Goal: Task Accomplishment & Management: Manage account settings

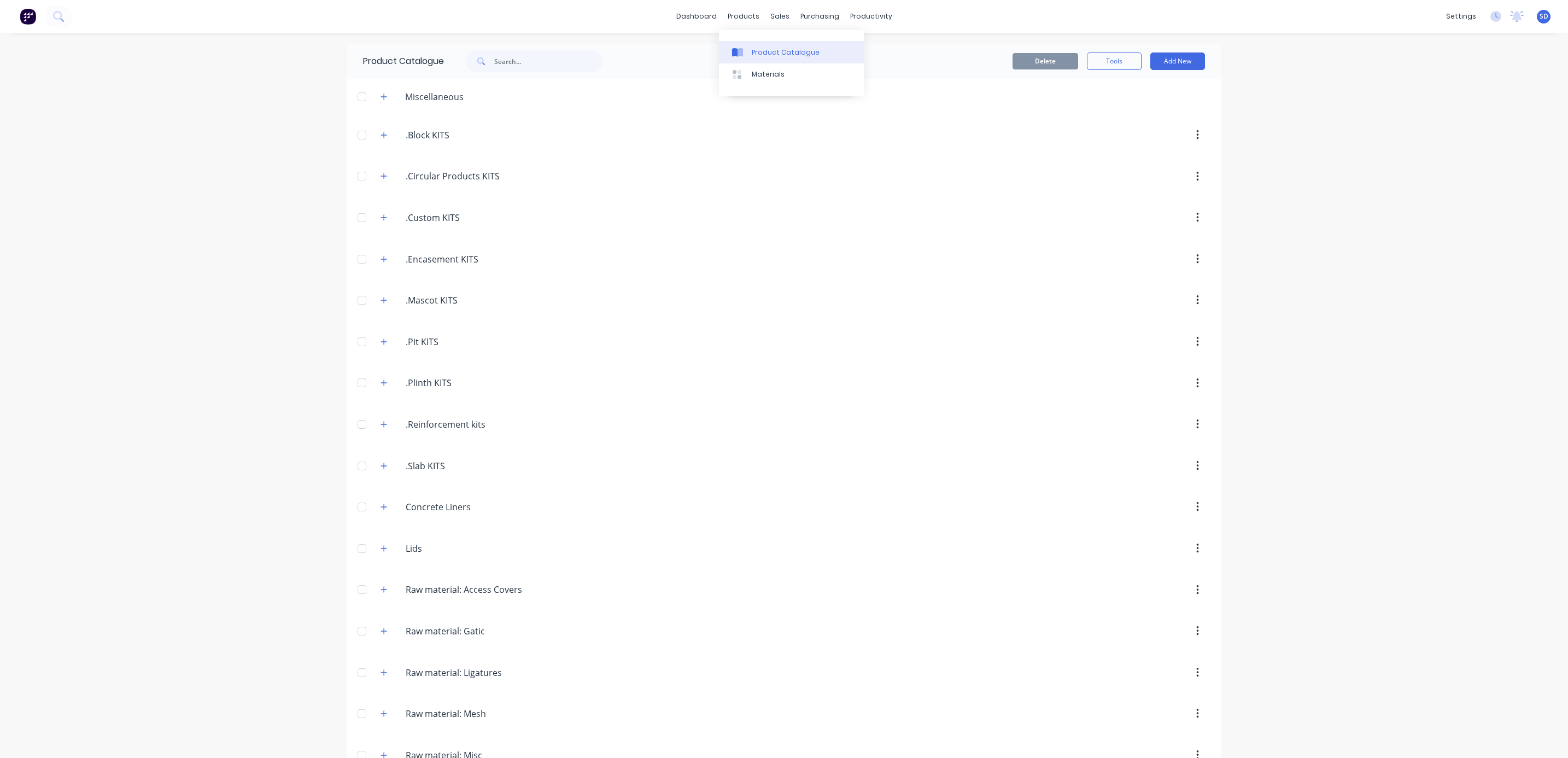
click at [753, 48] on div "Product Catalogue" at bounding box center [785, 53] width 68 height 9
click at [382, 385] on button "button" at bounding box center [384, 383] width 14 height 14
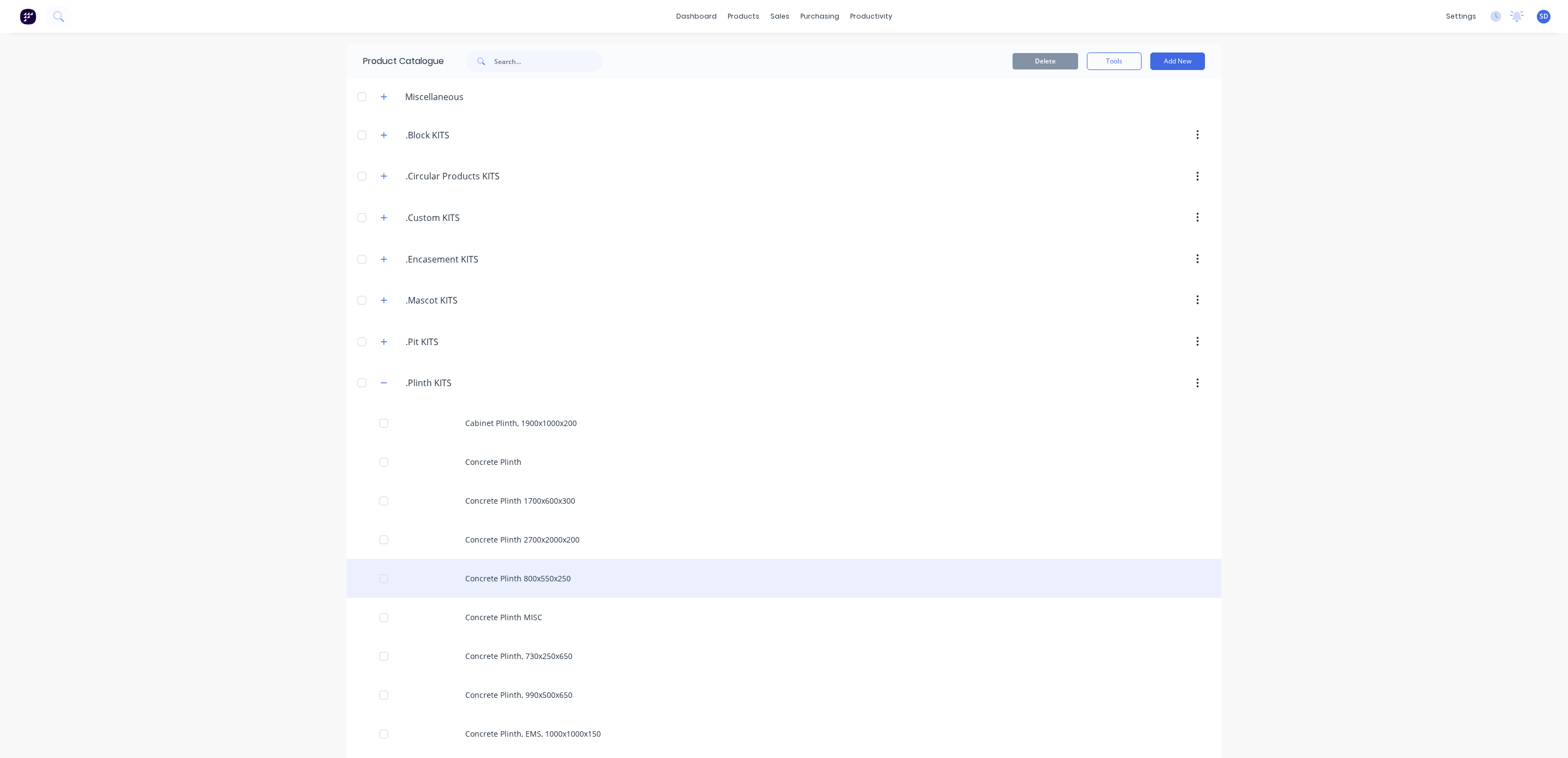
click at [533, 584] on div "Concrete Plinth 800x550x250" at bounding box center [784, 578] width 875 height 38
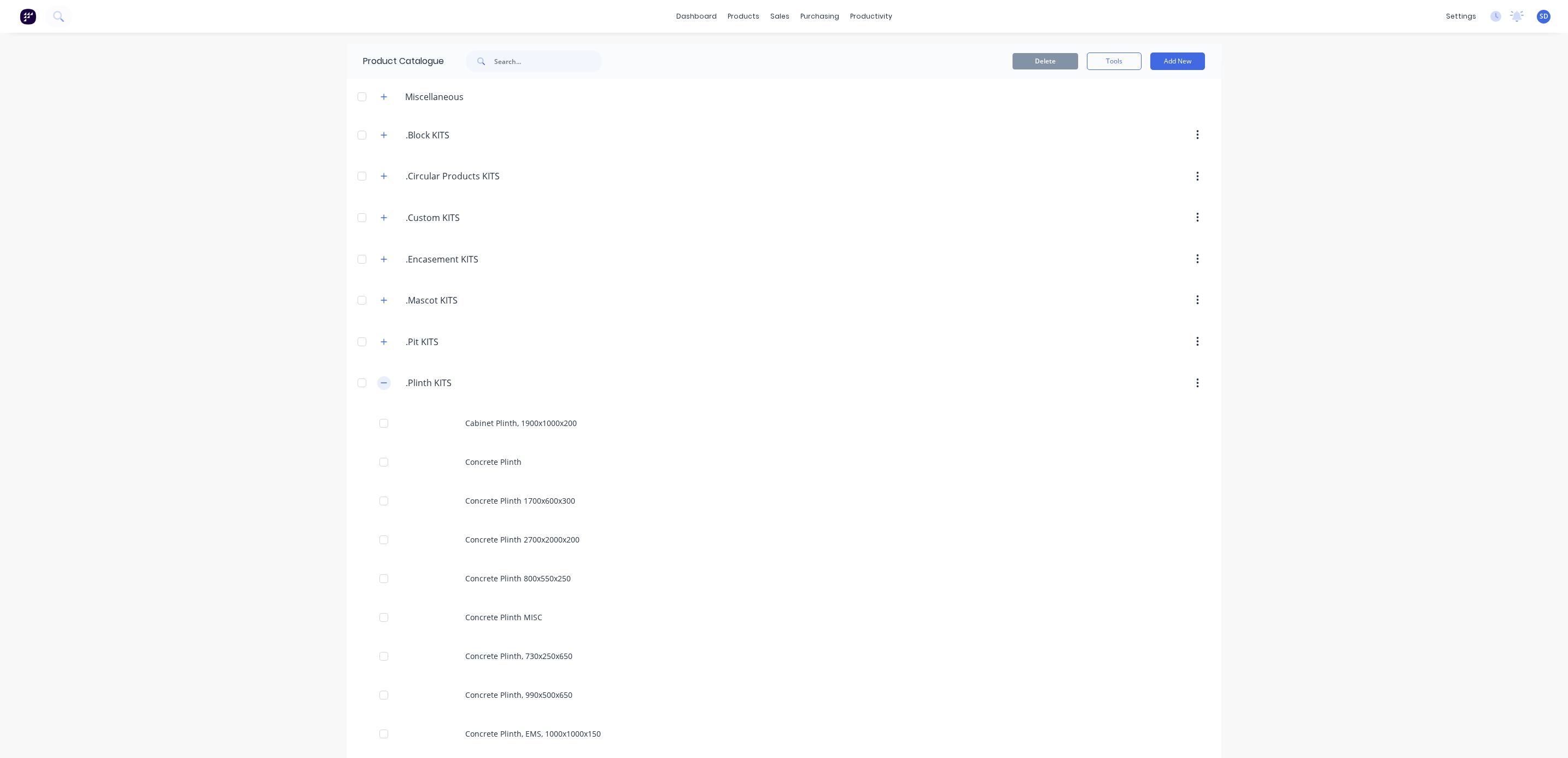
click at [377, 386] on button "button" at bounding box center [384, 383] width 14 height 14
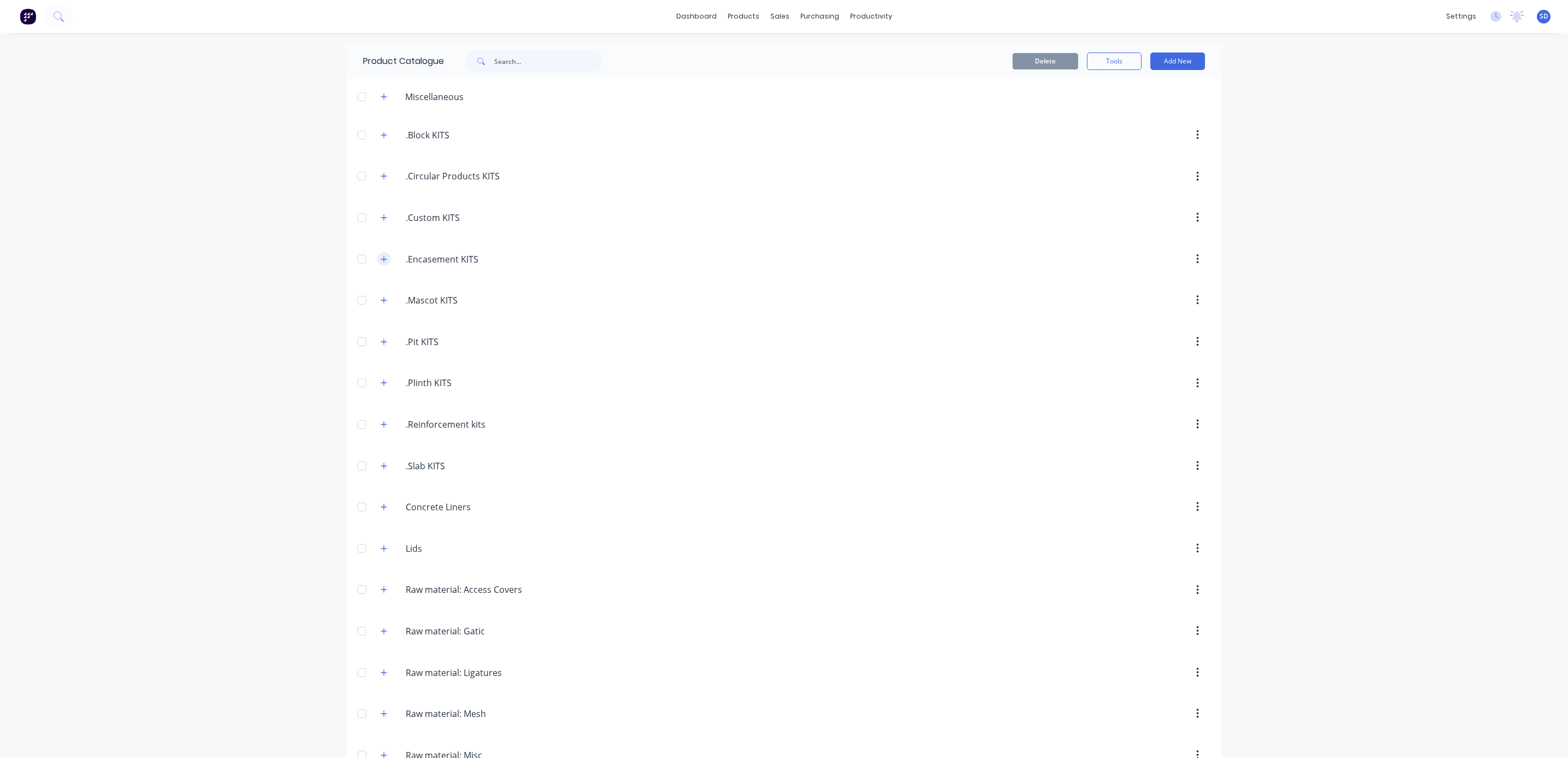
click at [381, 257] on icon "button" at bounding box center [384, 259] width 7 height 8
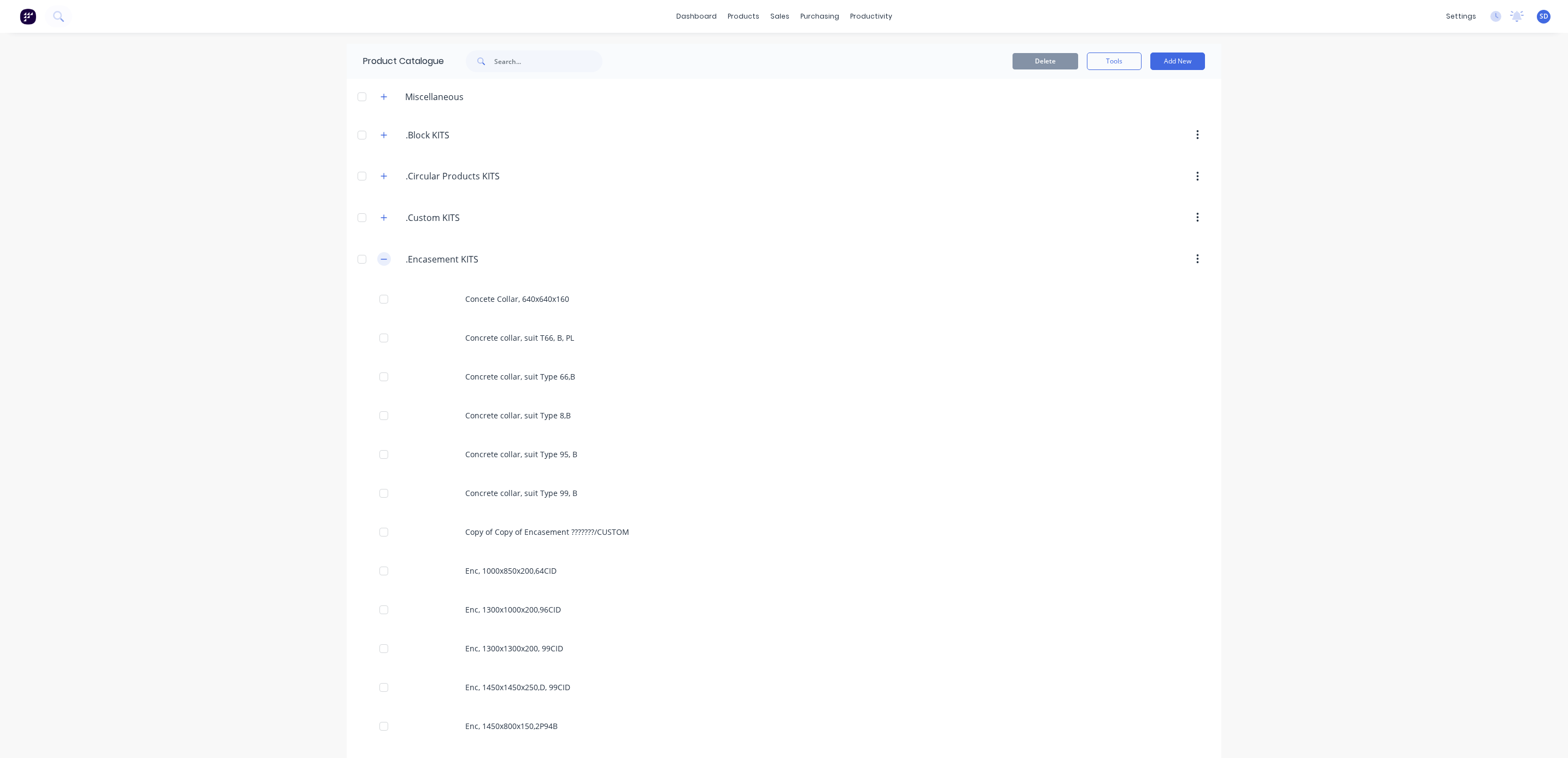
click at [381, 257] on icon "button" at bounding box center [384, 259] width 7 height 8
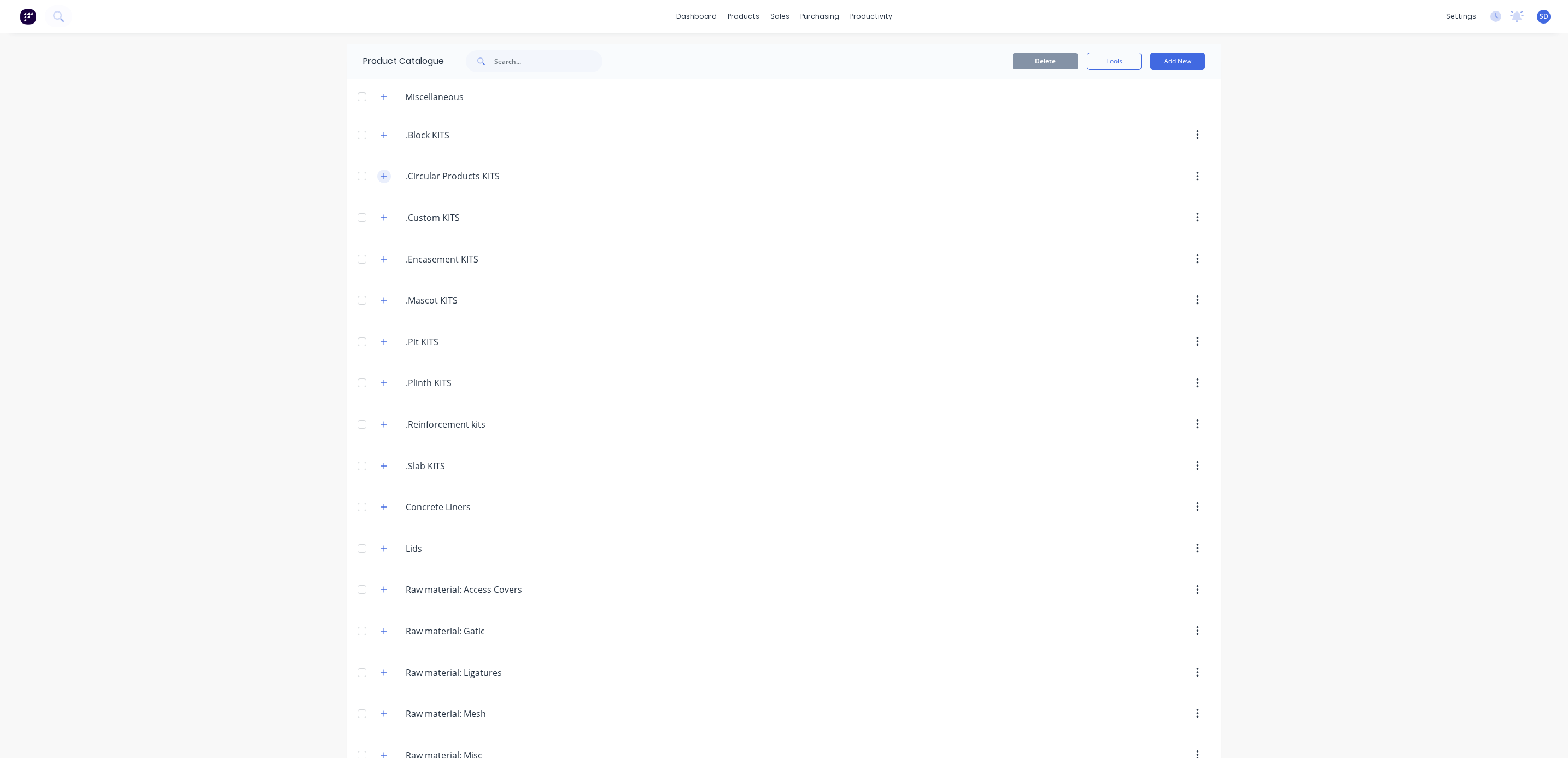
click at [381, 174] on icon "button" at bounding box center [384, 176] width 7 height 8
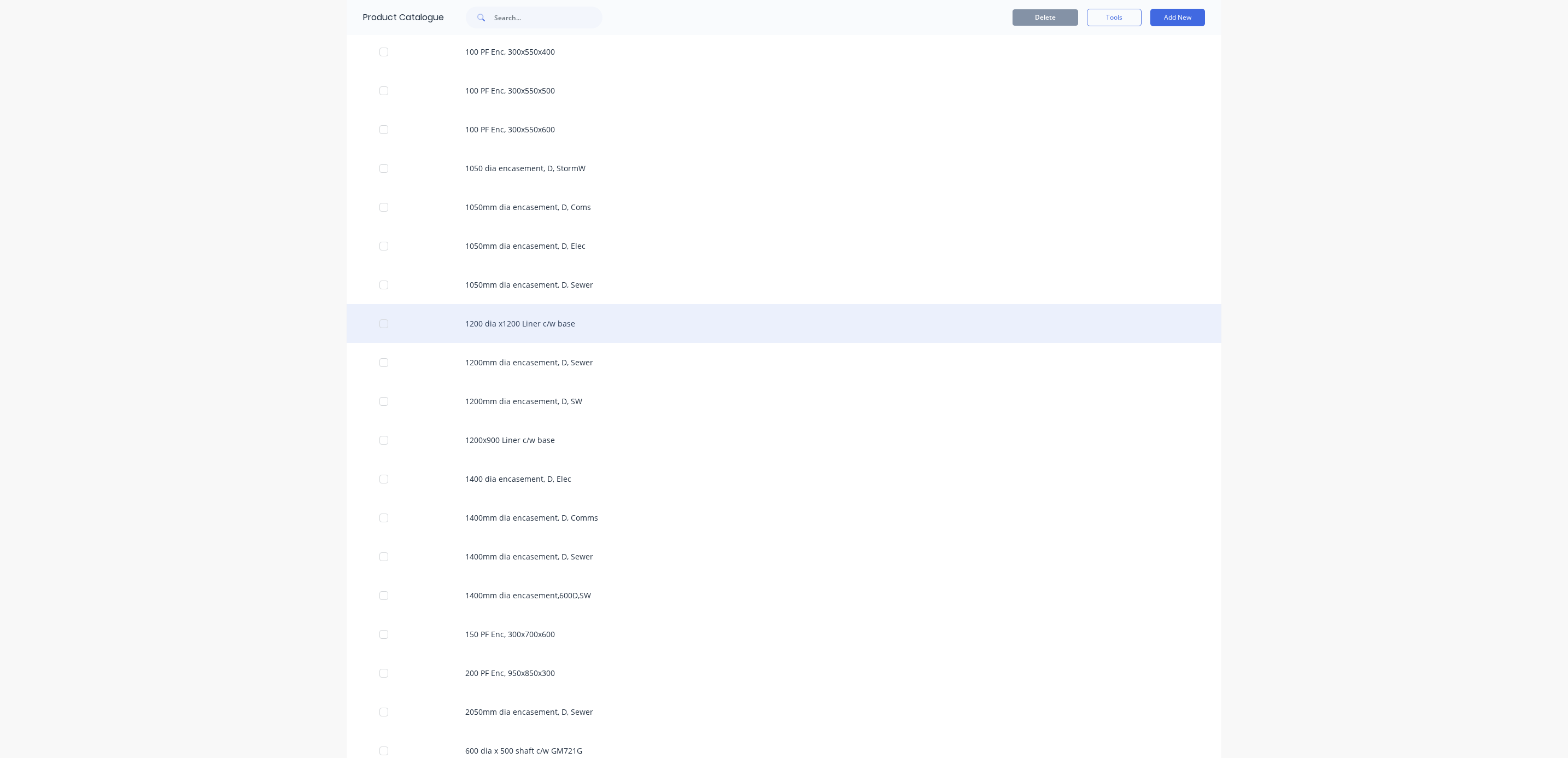
scroll to position [164, 0]
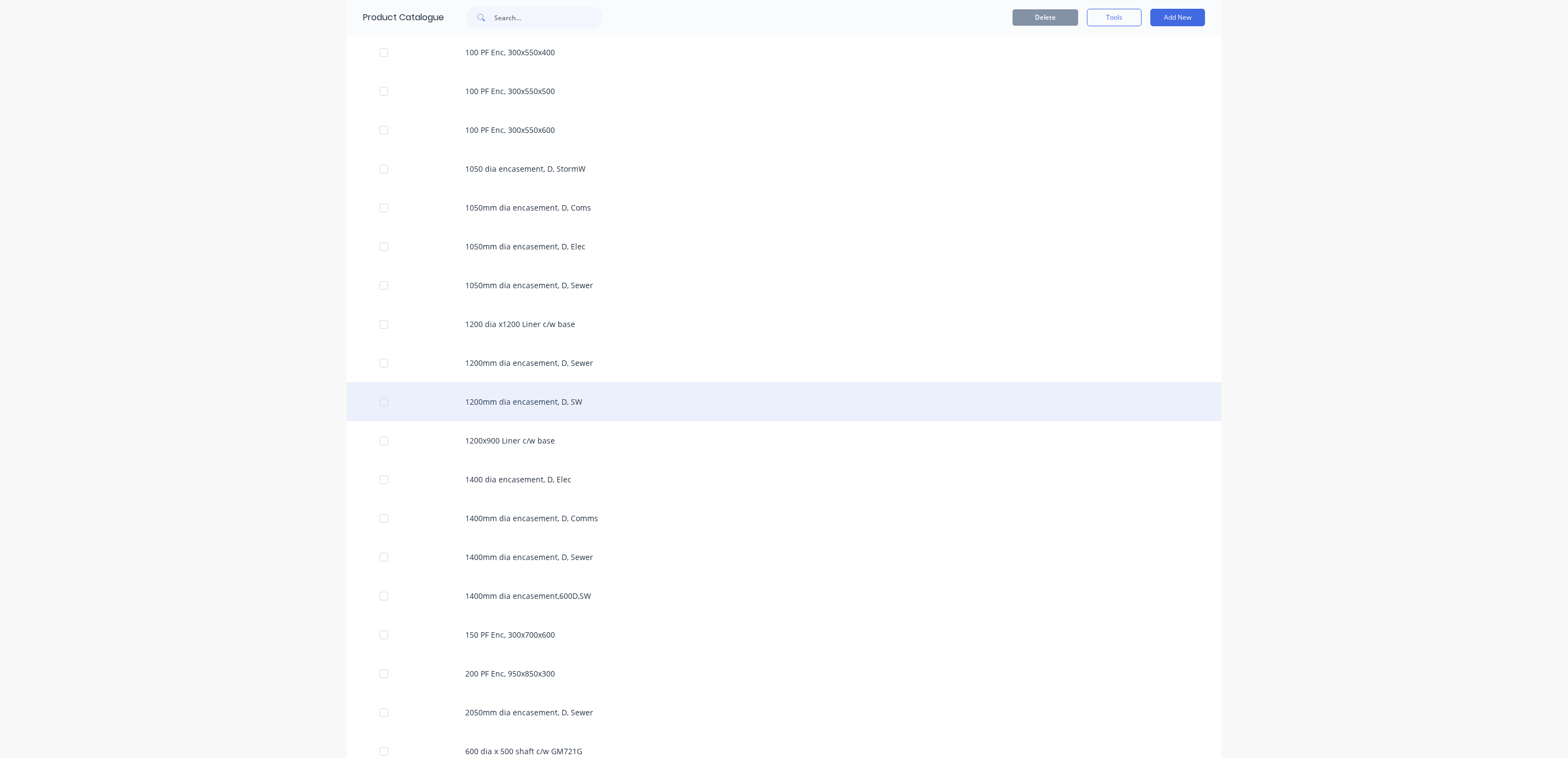
click at [547, 403] on div "1200mm dia encasement, D, SW" at bounding box center [784, 401] width 875 height 38
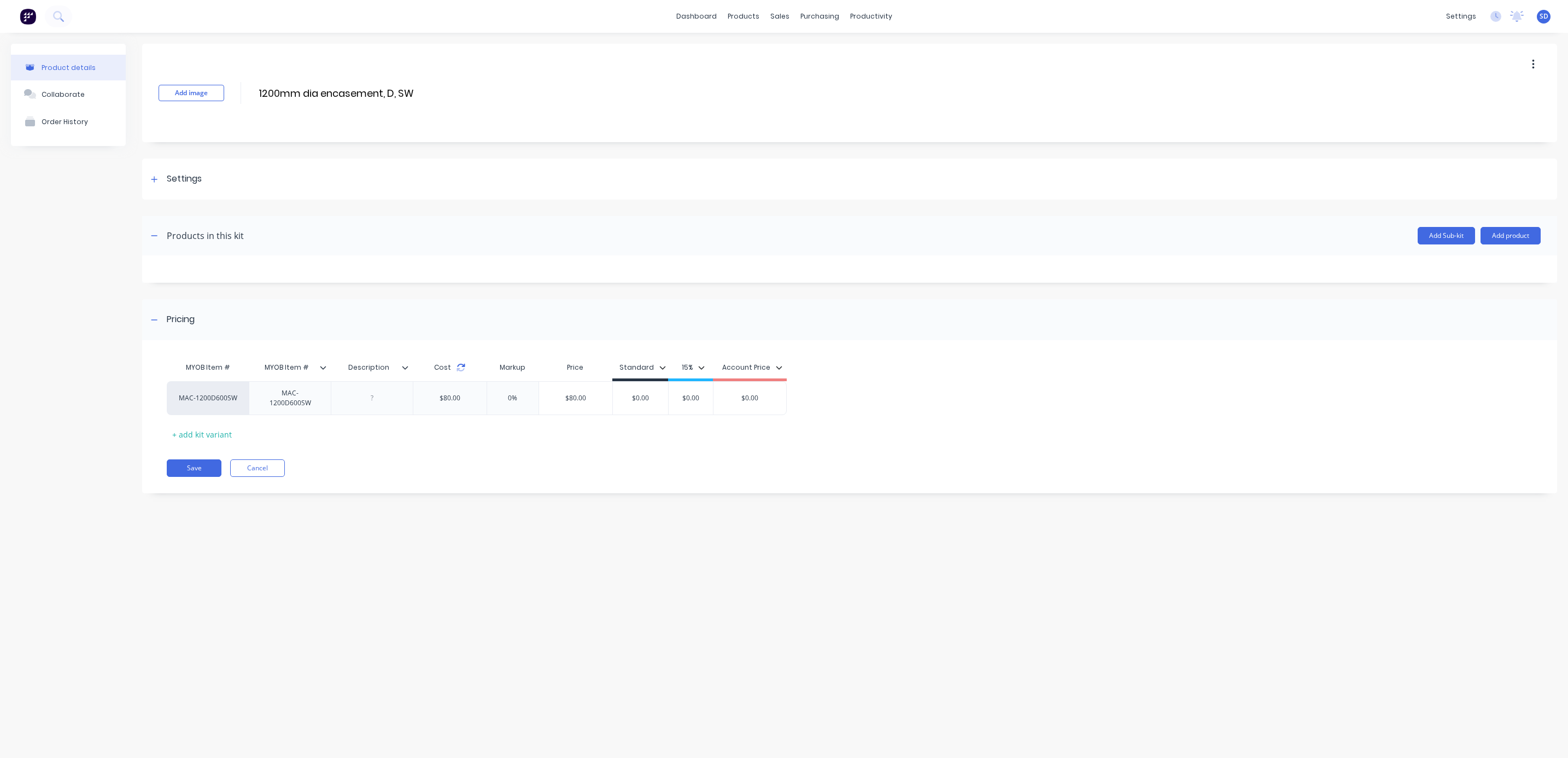
click at [460, 366] on icon at bounding box center [461, 367] width 8 height 8
click at [437, 399] on div "$0.00" at bounding box center [439, 398] width 35 height 27
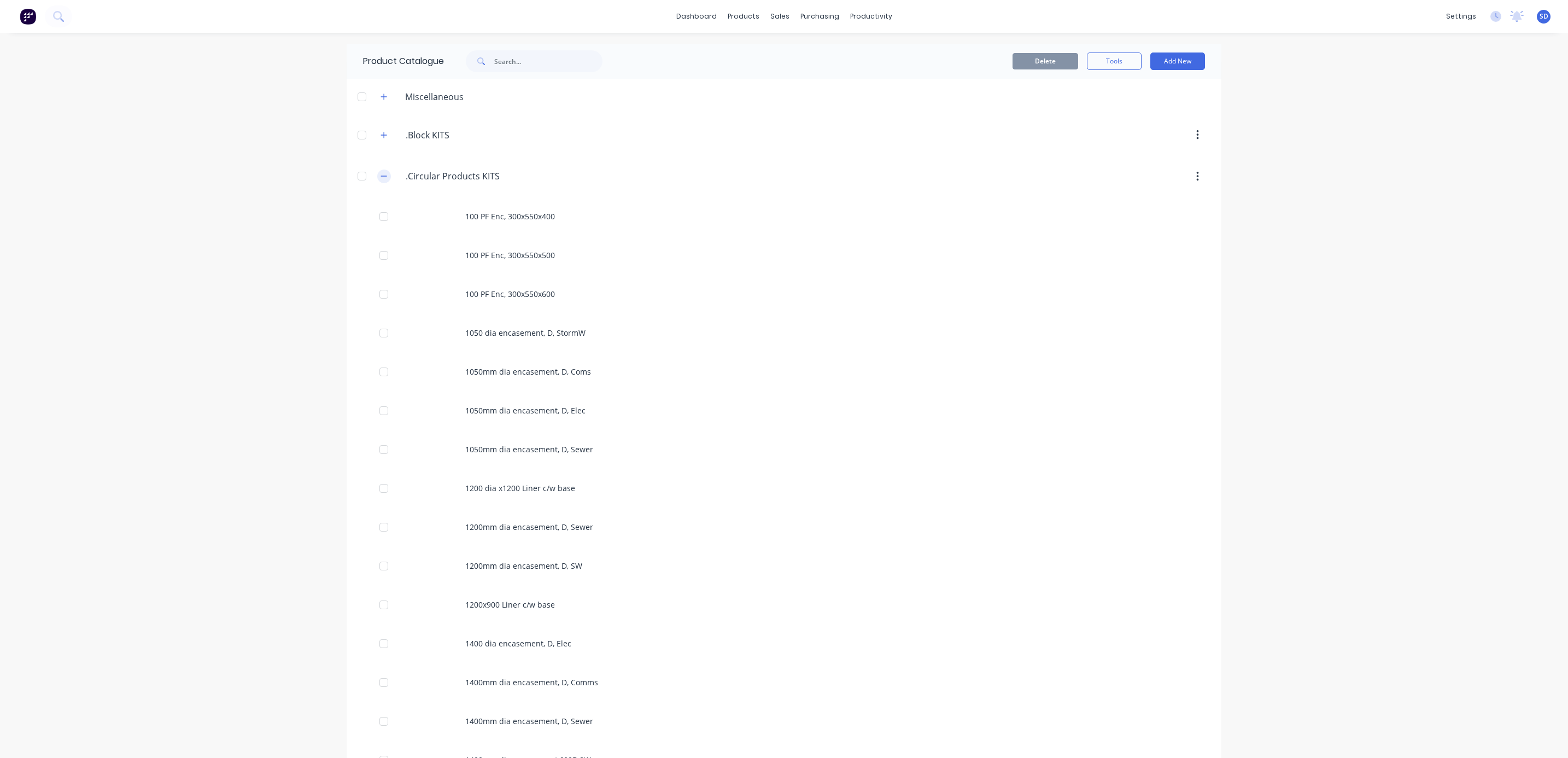
click at [381, 174] on icon "button" at bounding box center [384, 176] width 7 height 8
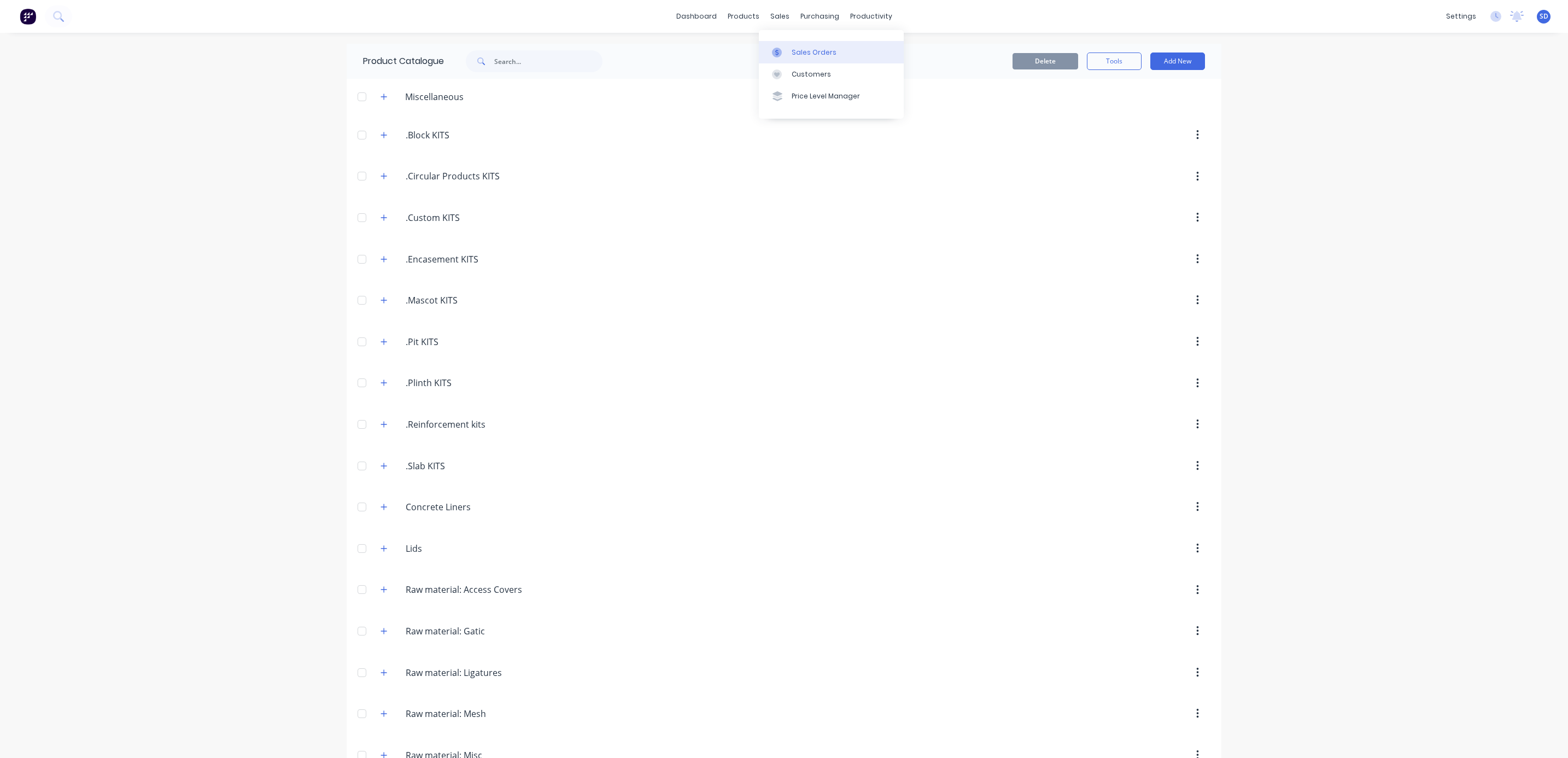
click at [791, 50] on link "Sales Orders" at bounding box center [831, 52] width 145 height 22
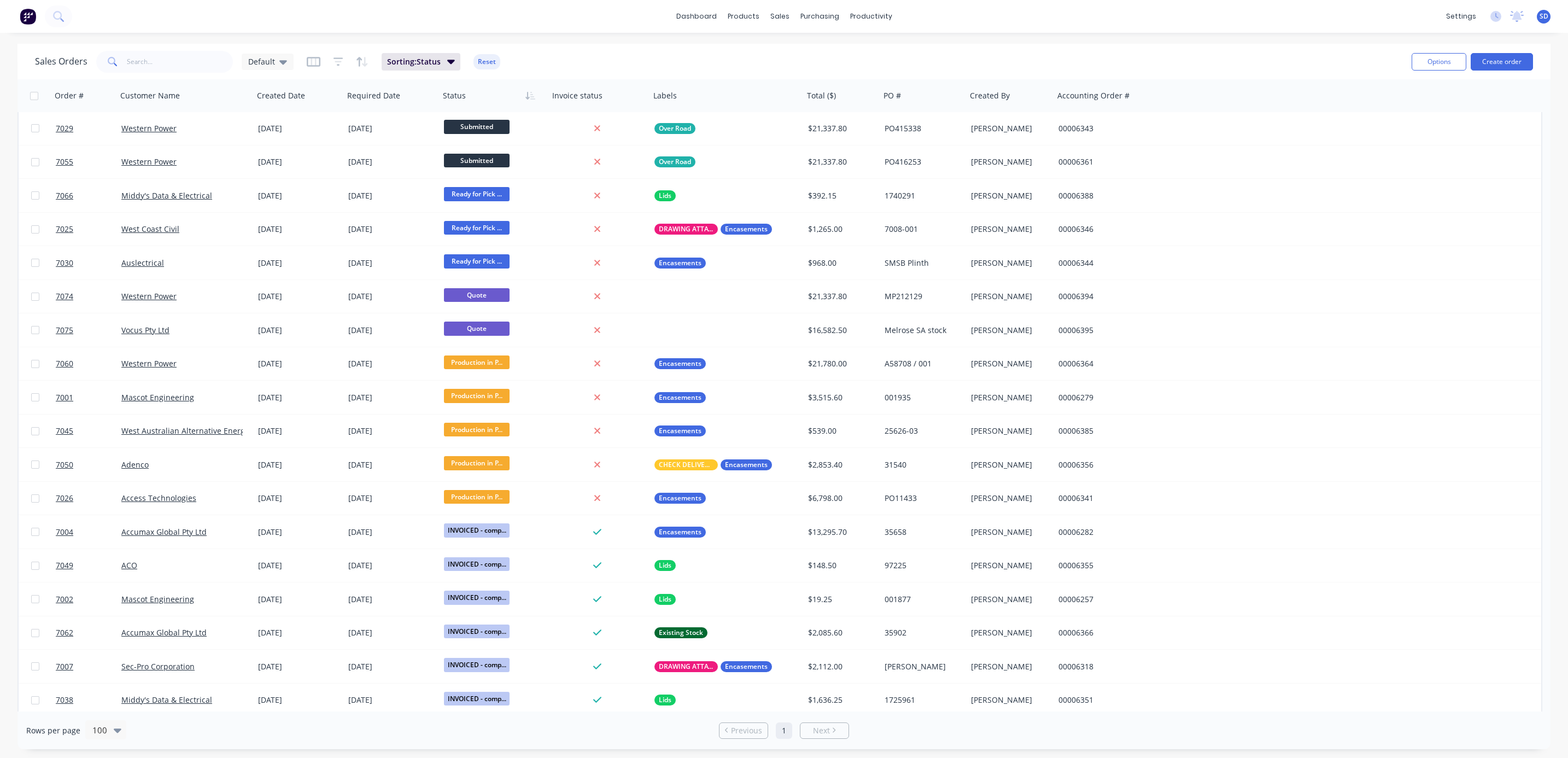
scroll to position [410, 0]
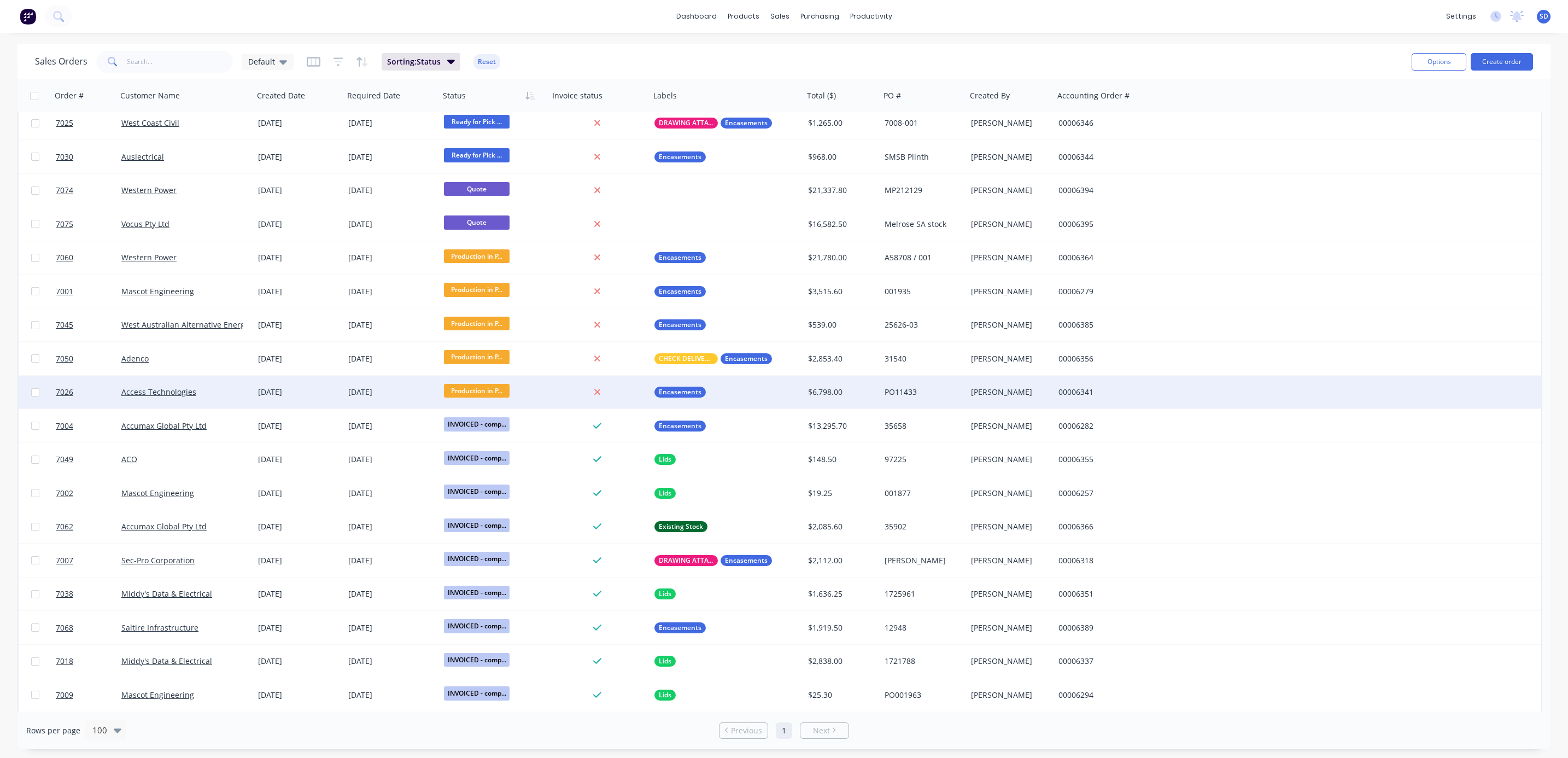
click at [213, 392] on div "Access Technologies" at bounding box center [181, 392] width 121 height 11
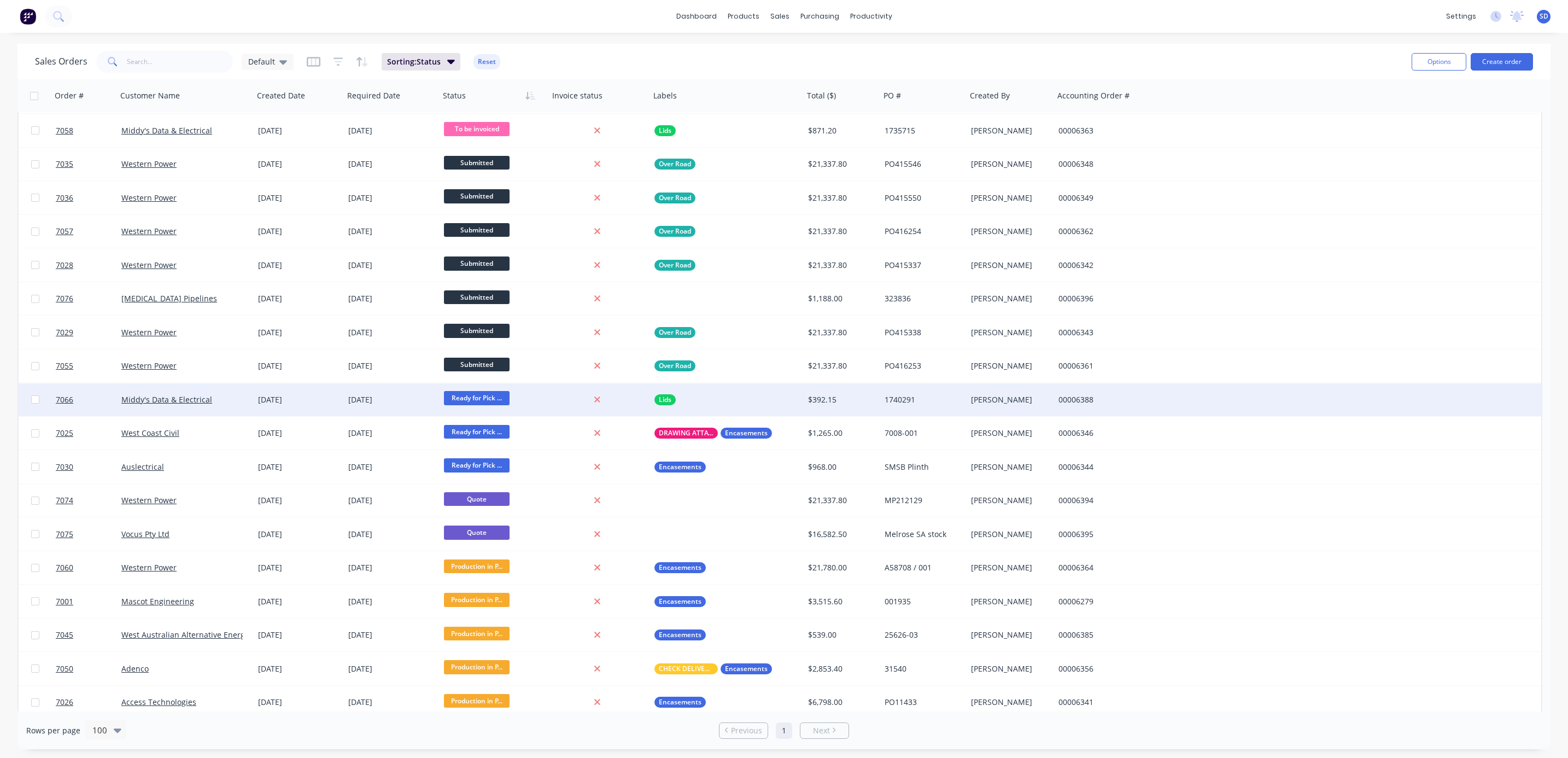
scroll to position [328, 0]
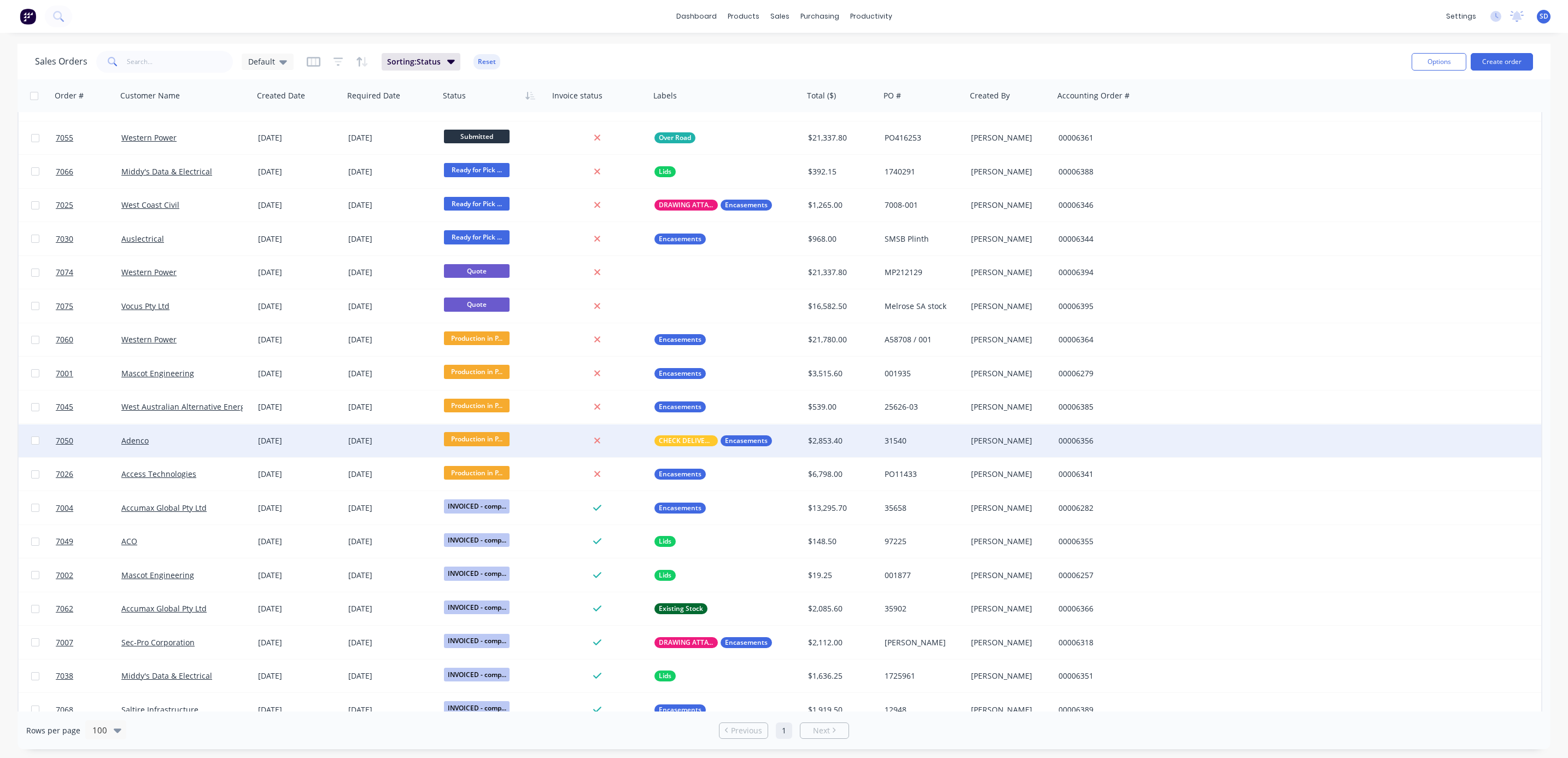
click at [199, 438] on div "Adenco" at bounding box center [181, 441] width 121 height 11
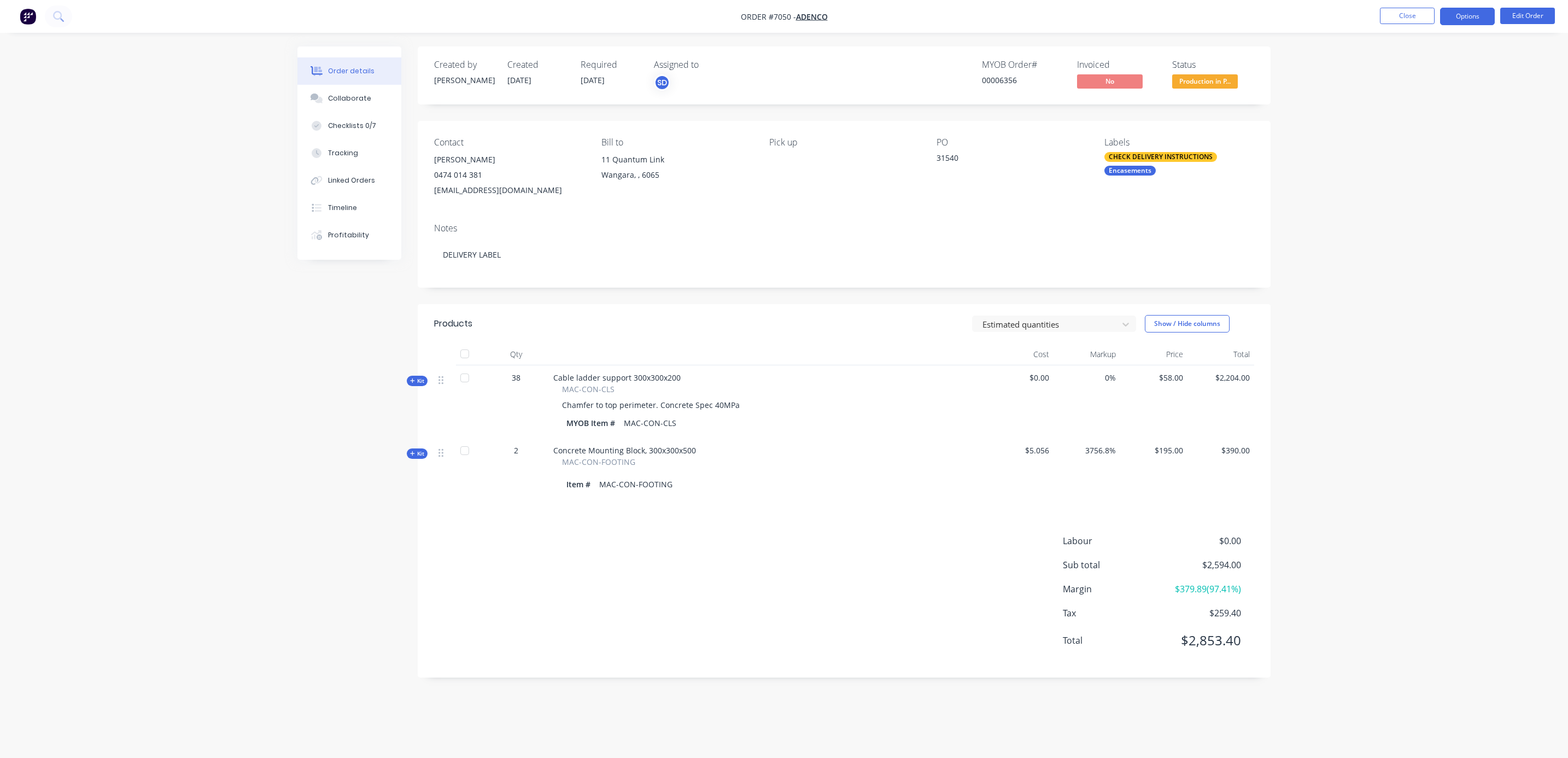
click at [1462, 20] on button "Options" at bounding box center [1468, 16] width 54 height 18
click at [1436, 92] on div "Partial Invoice" at bounding box center [1435, 88] width 100 height 16
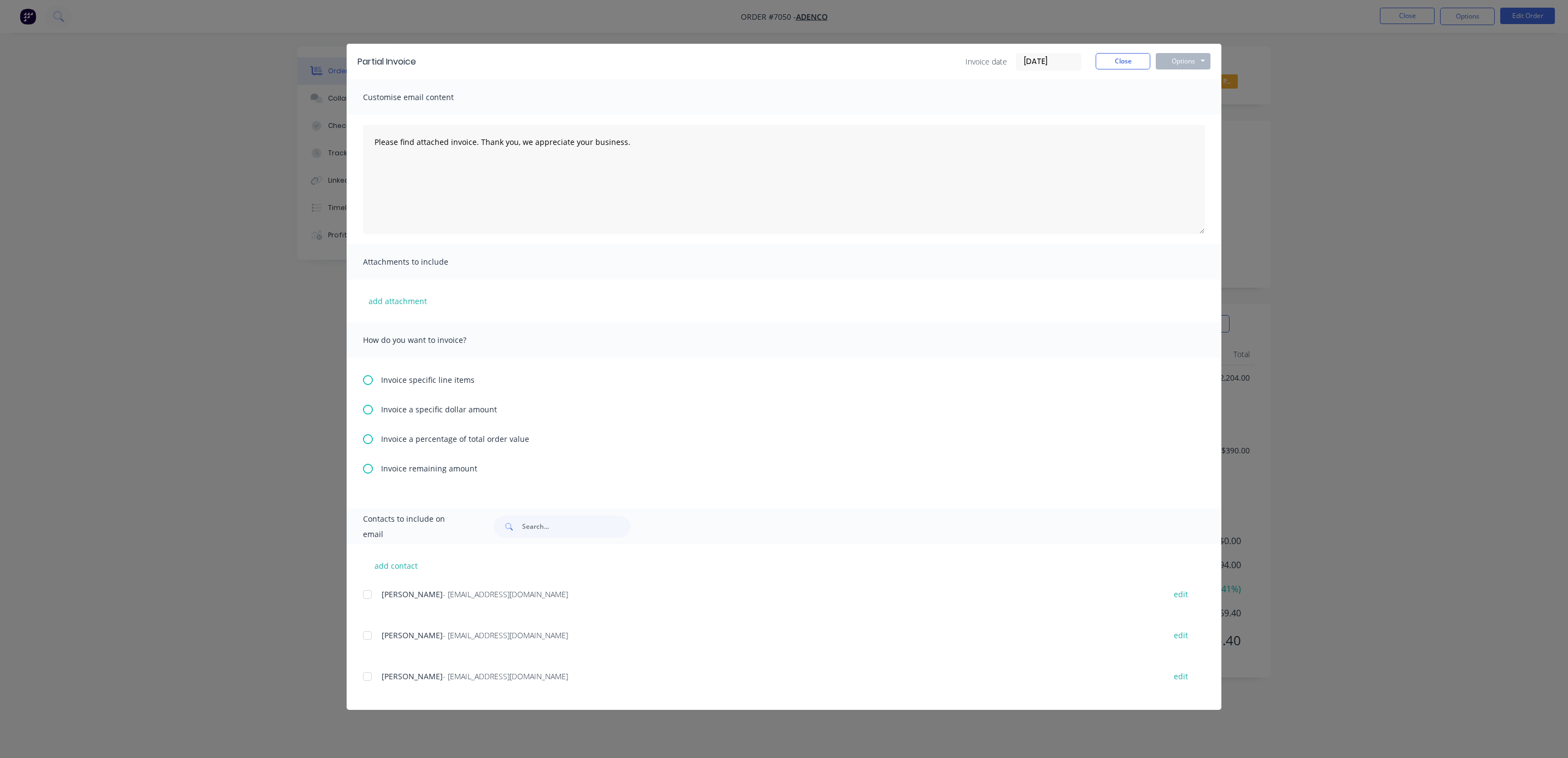
click at [366, 378] on icon at bounding box center [368, 380] width 9 height 9
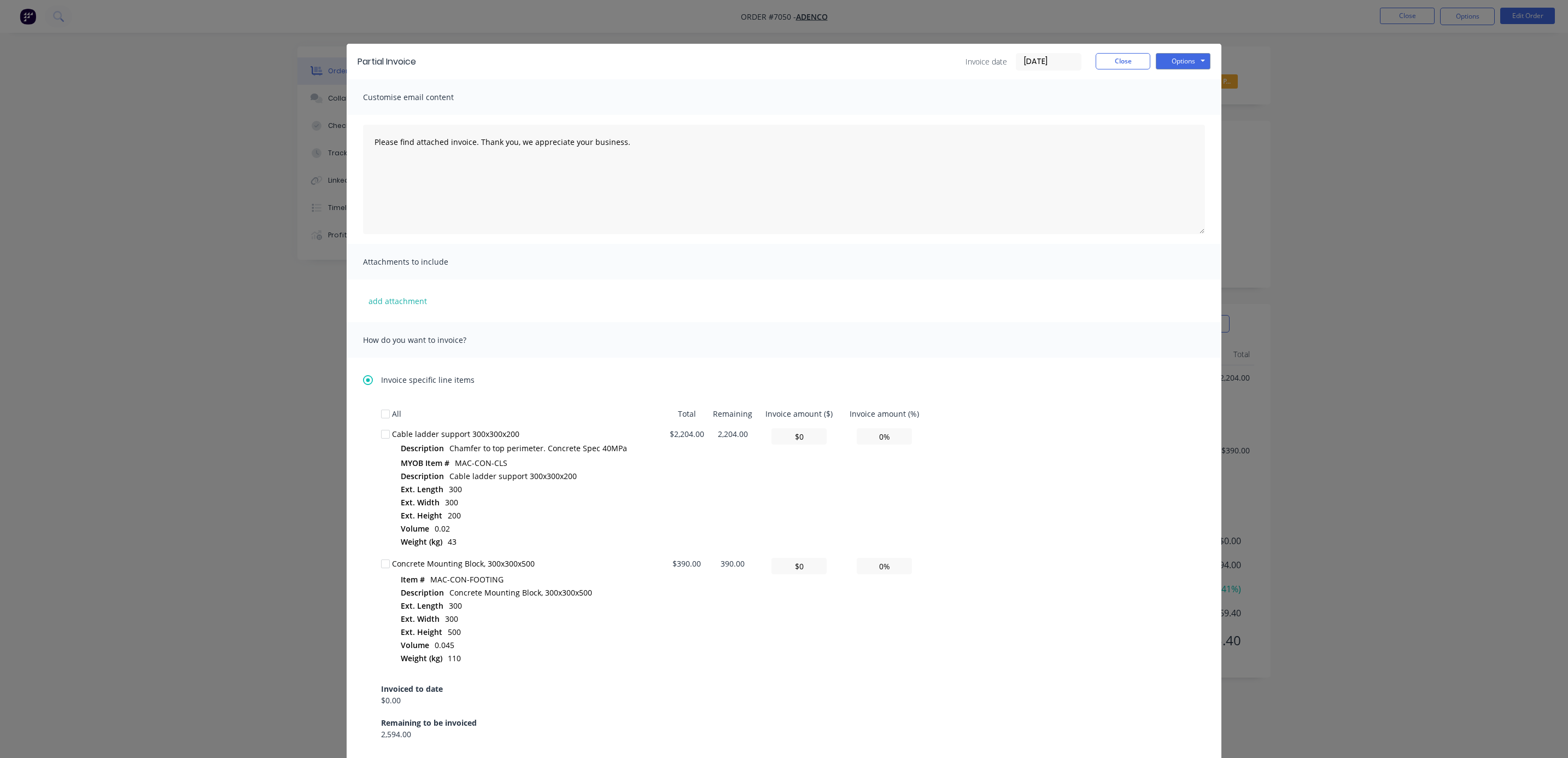
click at [379, 435] on div at bounding box center [385, 433] width 22 height 22
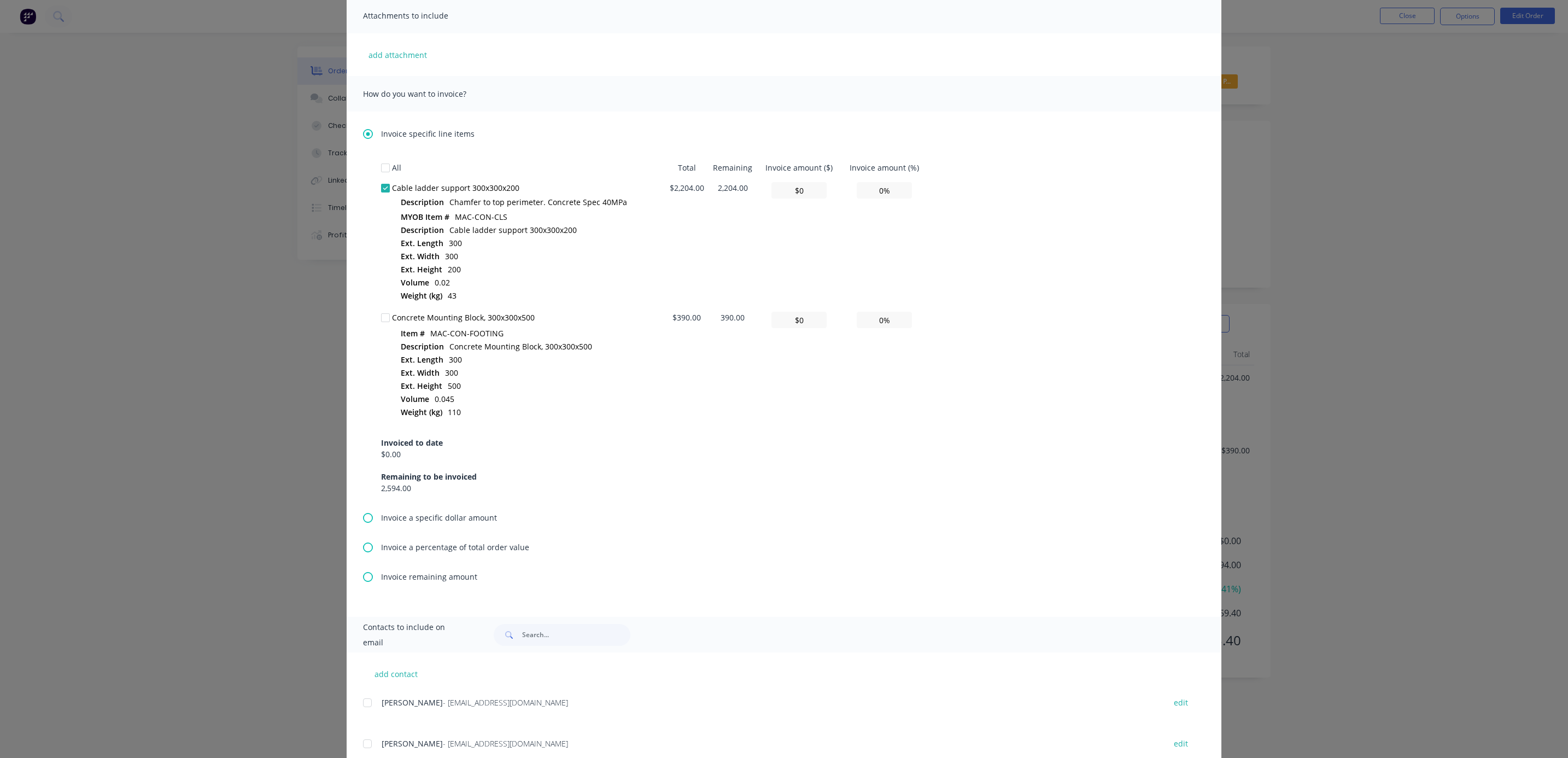
scroll to position [164, 0]
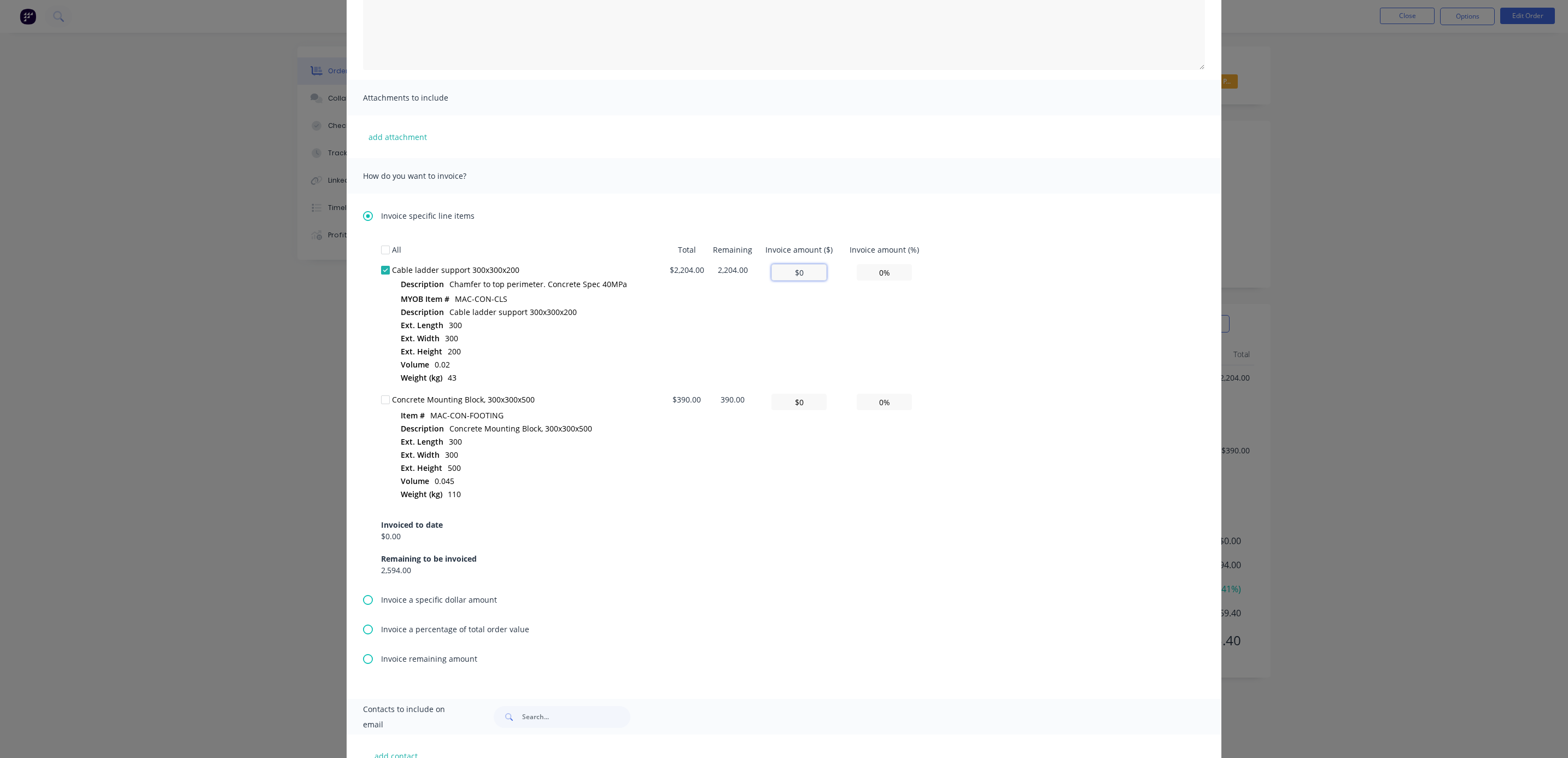
drag, startPoint x: 804, startPoint y: 269, endPoint x: 792, endPoint y: 266, distance: 12.4
click at [792, 266] on input "$0" at bounding box center [799, 271] width 55 height 16
type input "$0"
type input "0.00%"
click at [379, 269] on div at bounding box center [385, 269] width 22 height 22
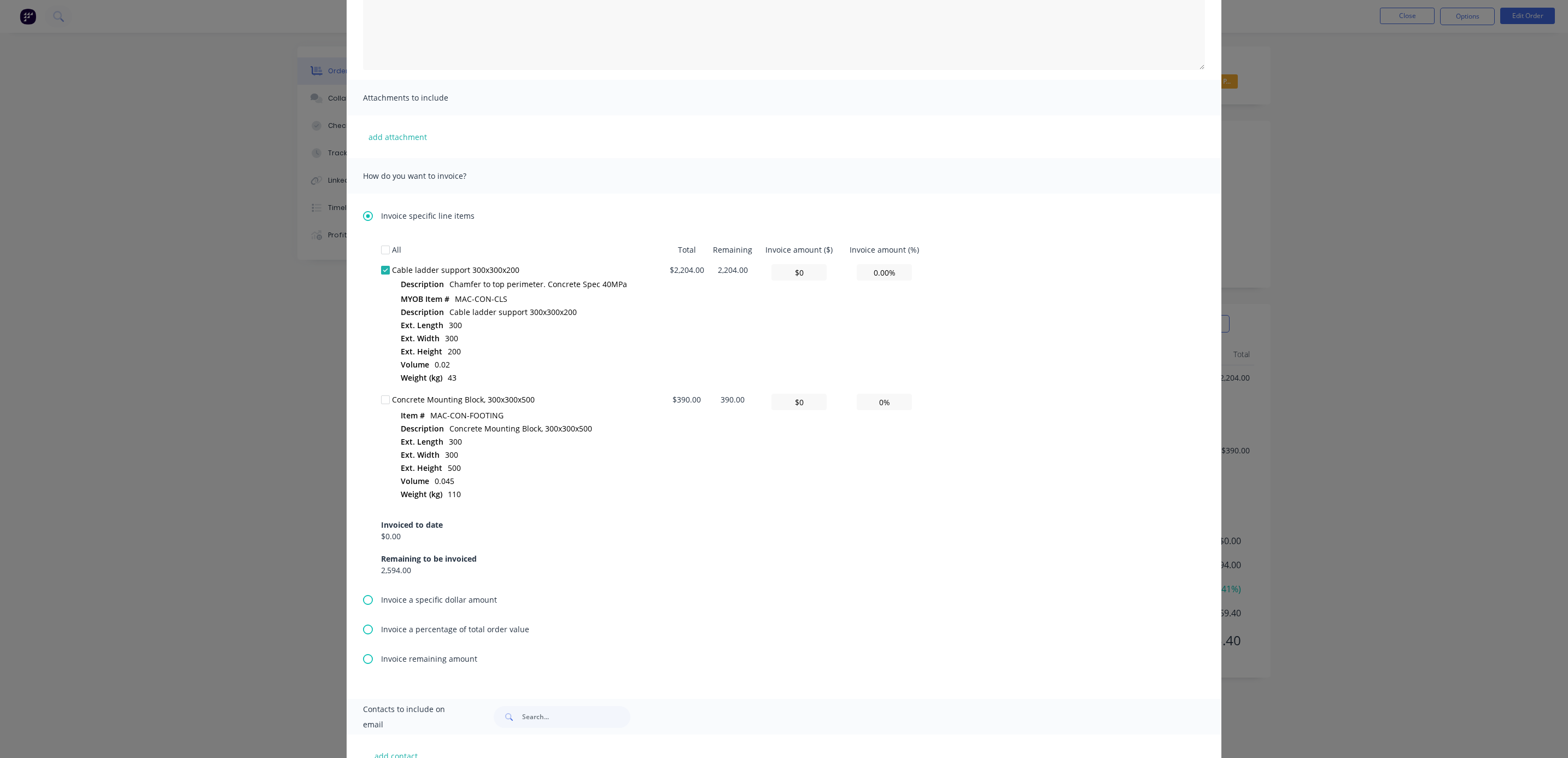
click at [381, 269] on div at bounding box center [385, 269] width 22 height 22
click at [364, 213] on icon at bounding box center [368, 216] width 9 height 9
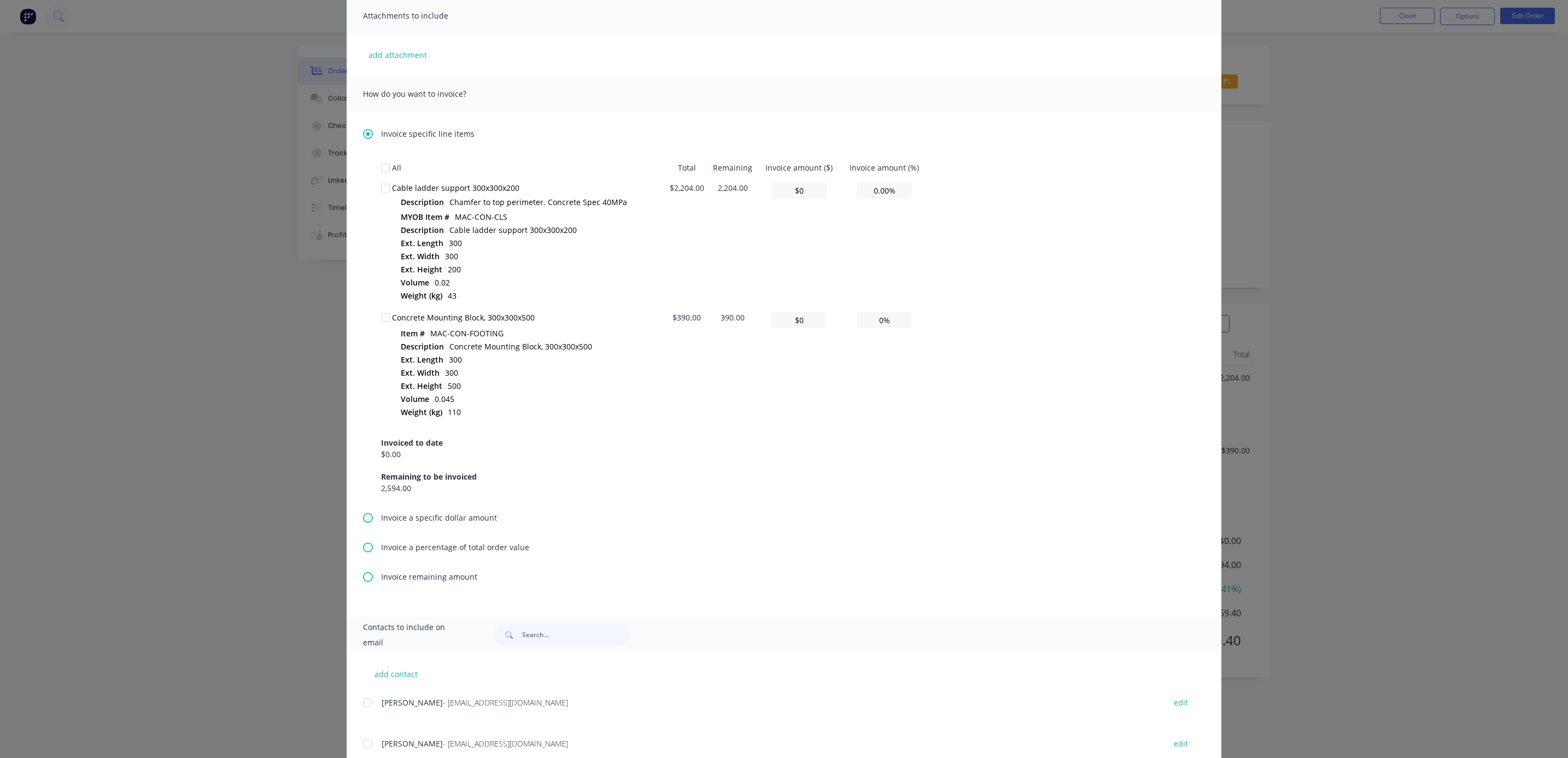
scroll to position [322, 0]
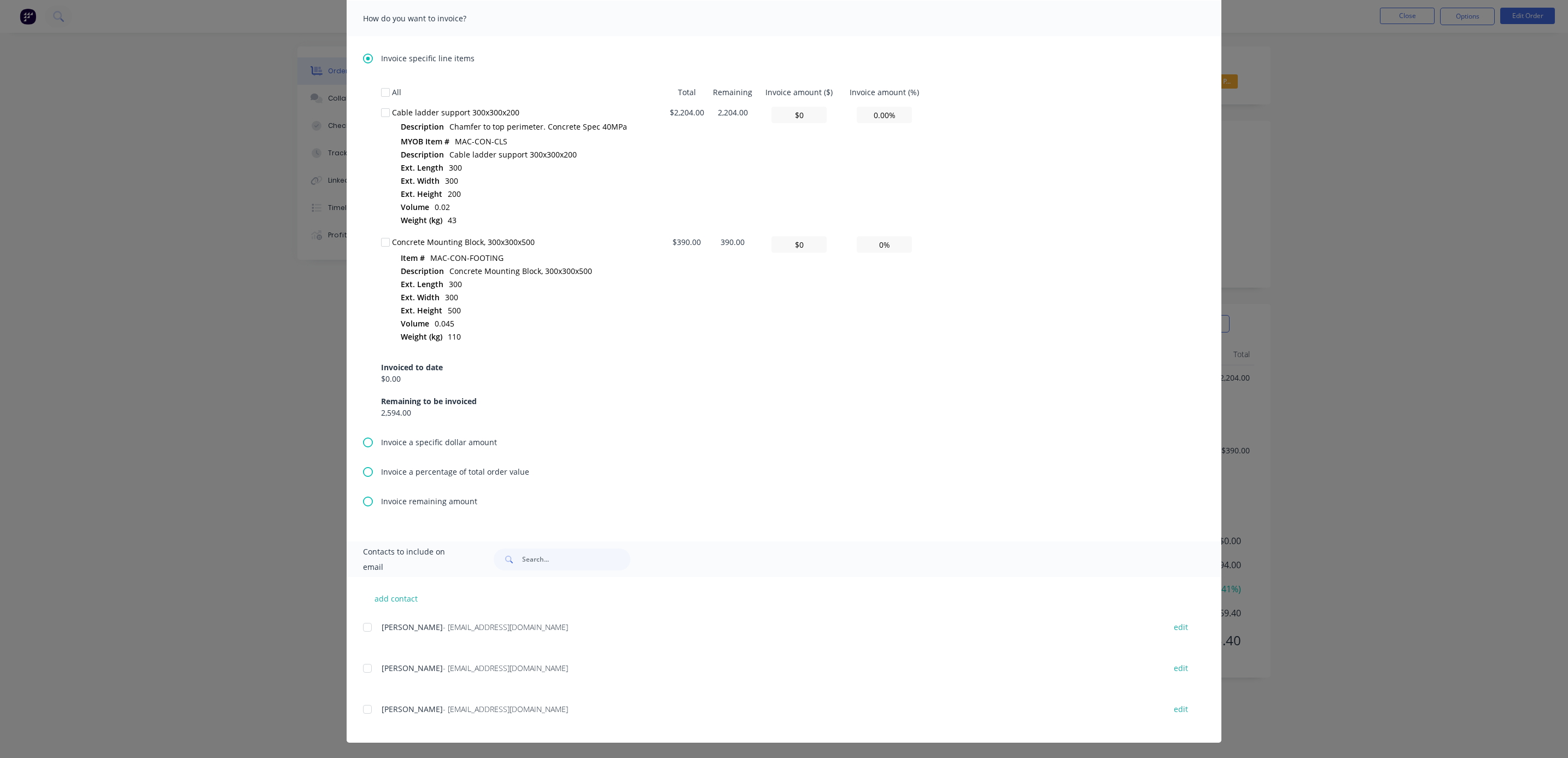
click at [363, 58] on icon at bounding box center [368, 58] width 9 height 9
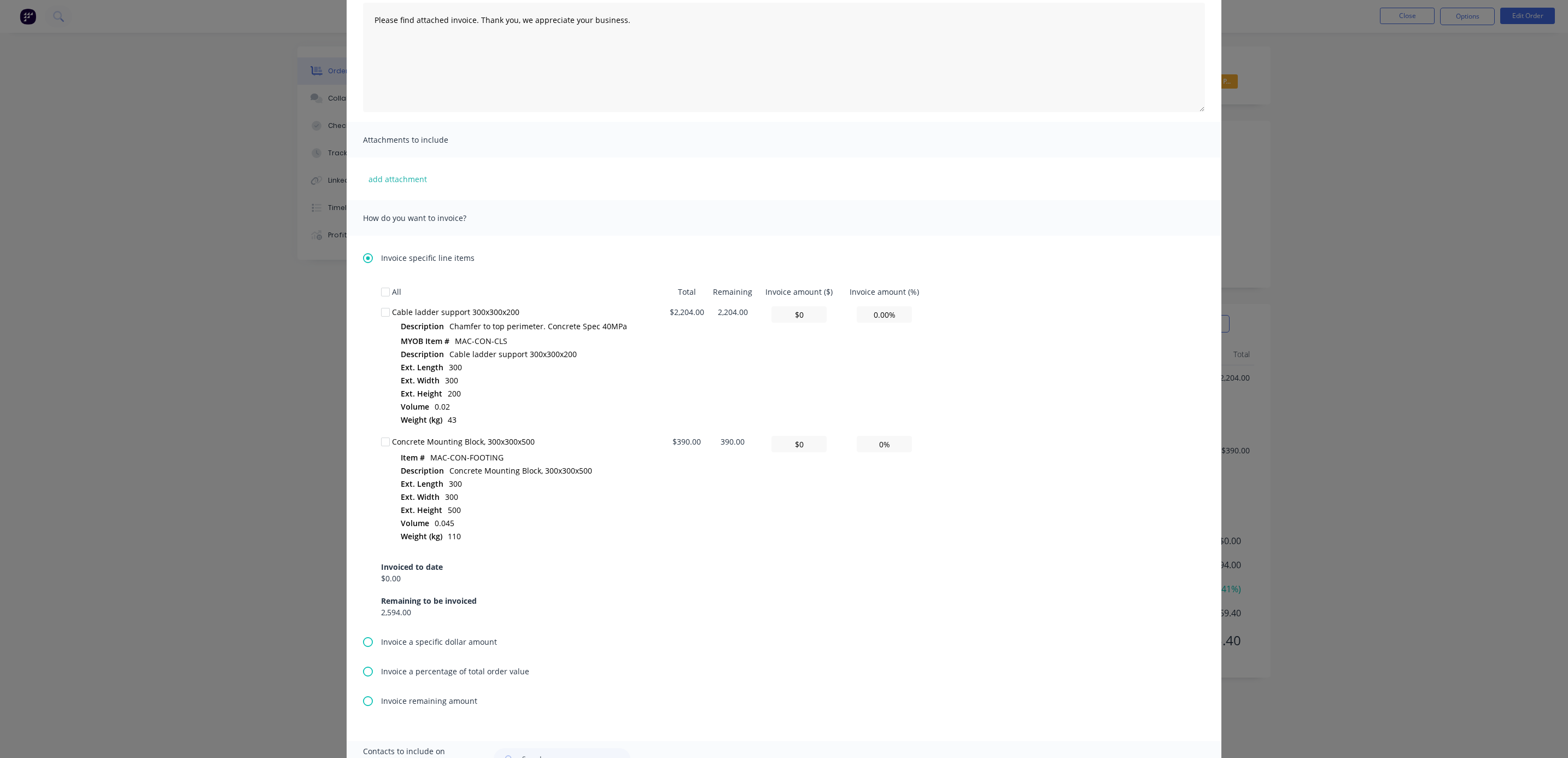
scroll to position [0, 0]
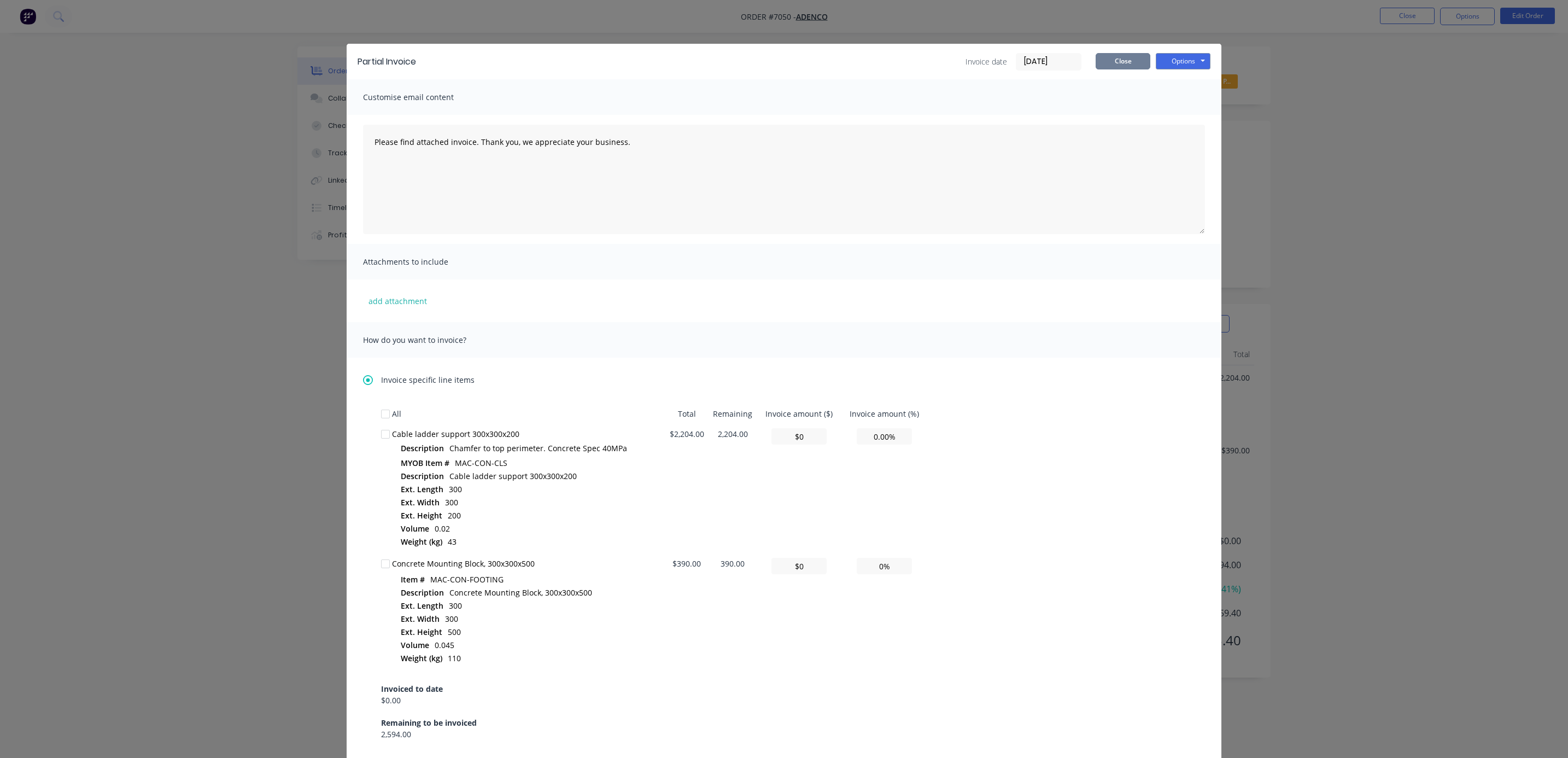
click at [1104, 54] on button "Close" at bounding box center [1123, 61] width 54 height 16
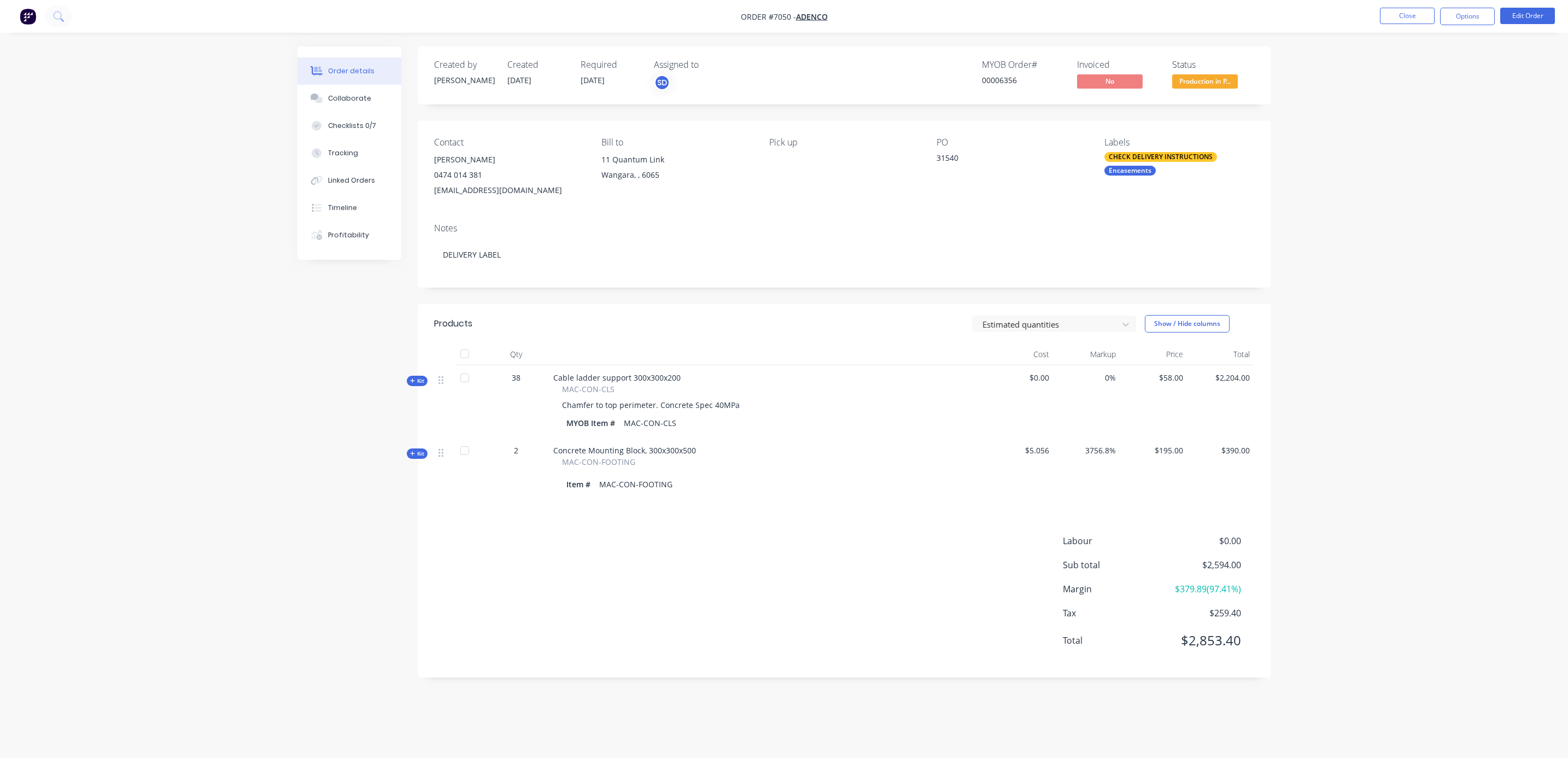
click at [657, 568] on div "Labour $0.00 Sub total $2,594.00 Margin $379.89 ( 97.41 %) Tax $259.40 Total $2…" at bounding box center [845, 597] width 820 height 127
click at [1403, 15] on button "Close" at bounding box center [1408, 15] width 54 height 16
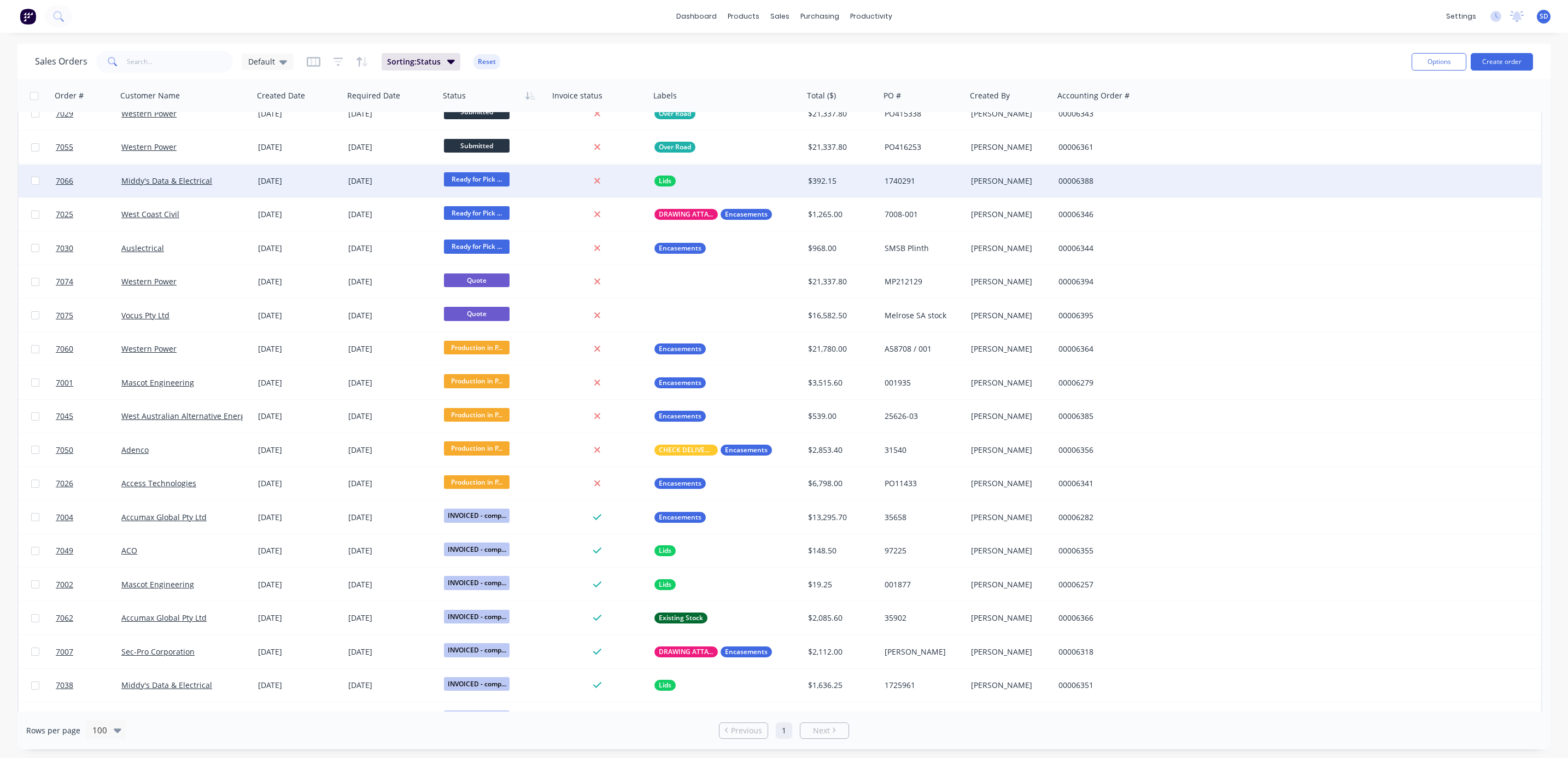
scroll to position [328, 0]
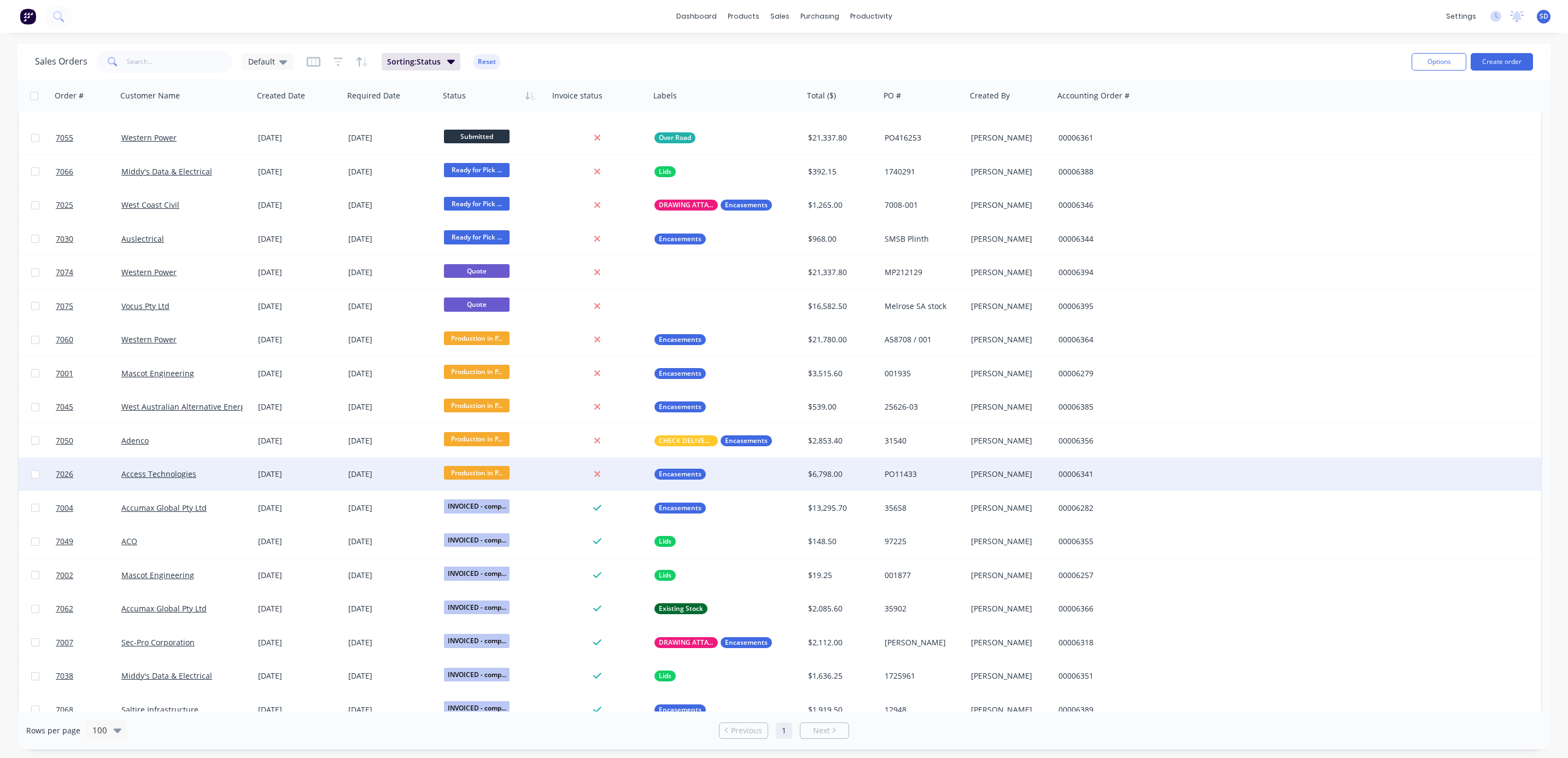
click at [232, 471] on div "Access Technologies" at bounding box center [181, 474] width 121 height 11
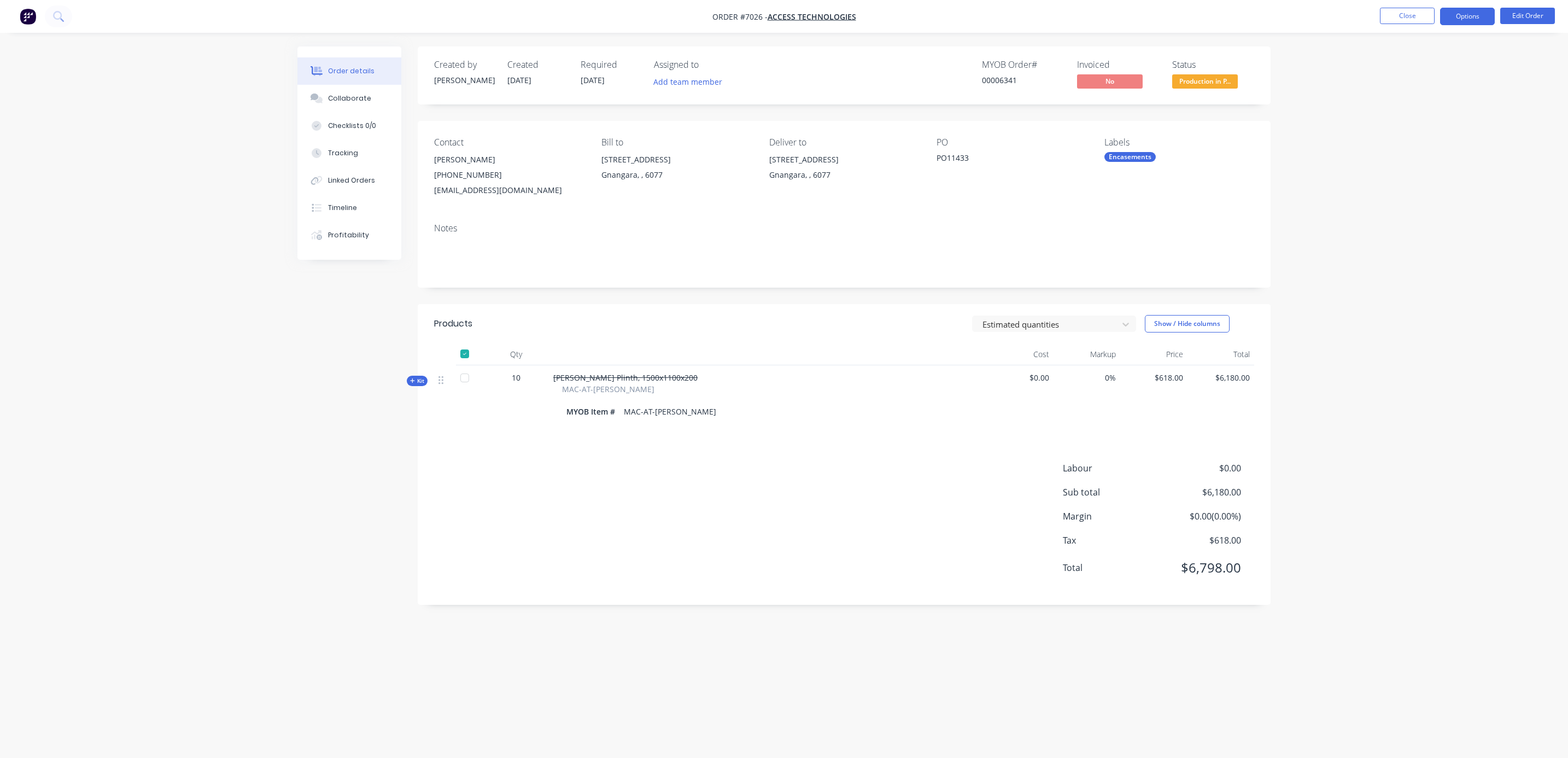
click at [1477, 18] on button "Options" at bounding box center [1468, 16] width 54 height 18
click at [1421, 92] on div "Partial Invoice" at bounding box center [1435, 88] width 100 height 16
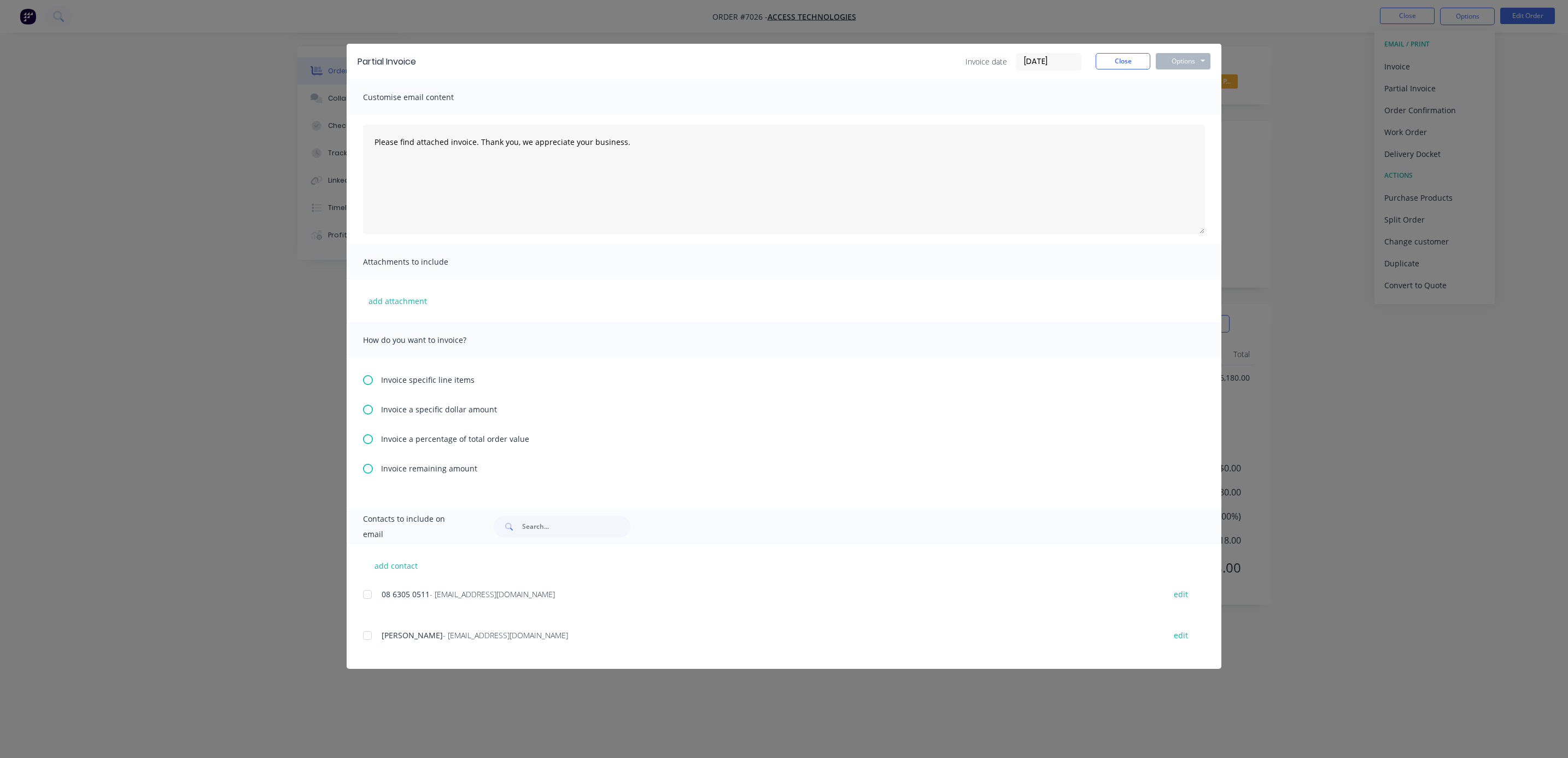
click at [368, 379] on icon at bounding box center [368, 380] width 9 height 9
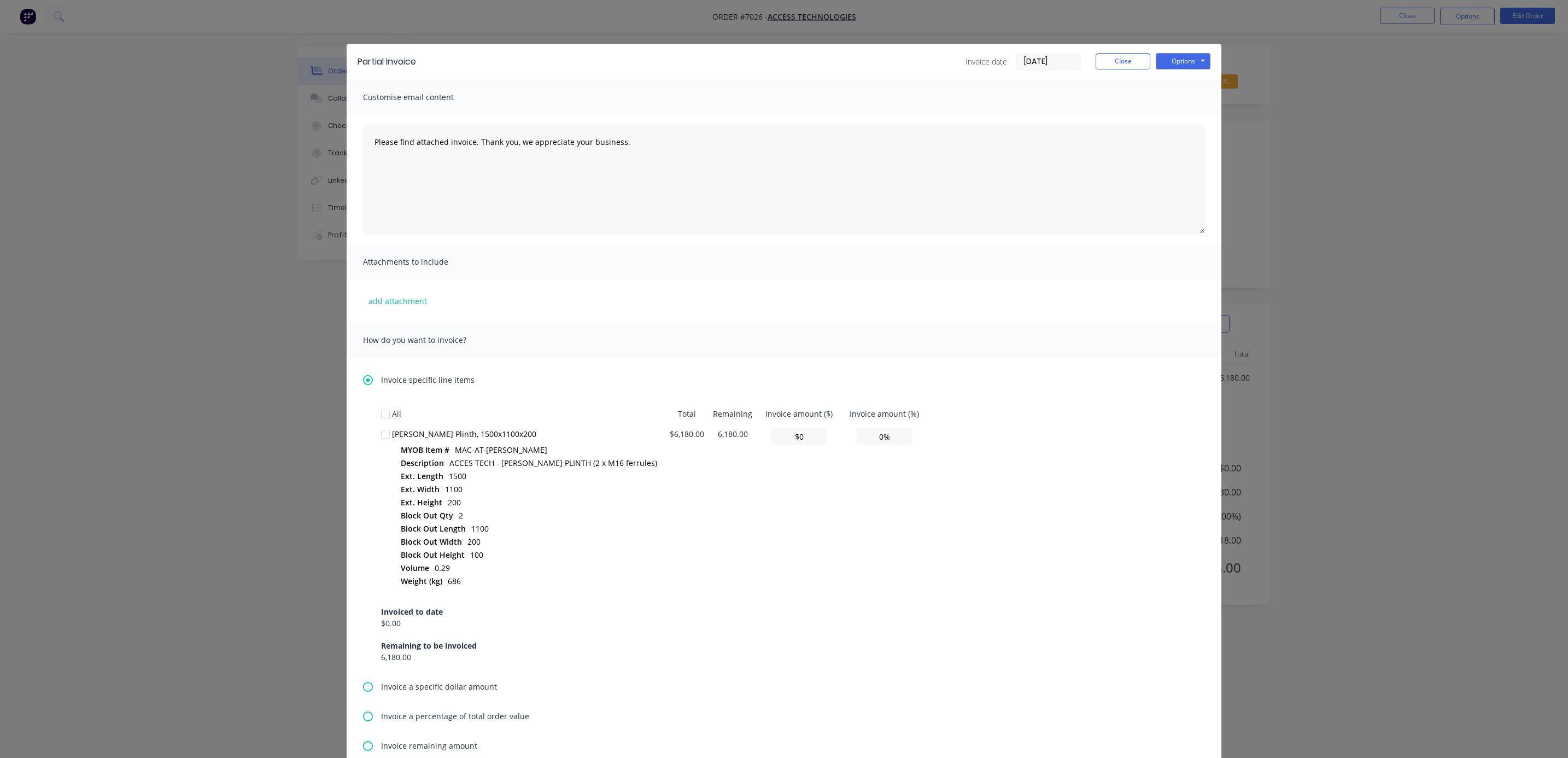
click at [381, 436] on div at bounding box center [385, 433] width 22 height 22
drag, startPoint x: 810, startPoint y: 435, endPoint x: 754, endPoint y: 435, distance: 56.0
click at [757, 435] on td "$0" at bounding box center [799, 508] width 84 height 169
type input "$1"
type input "0.02%"
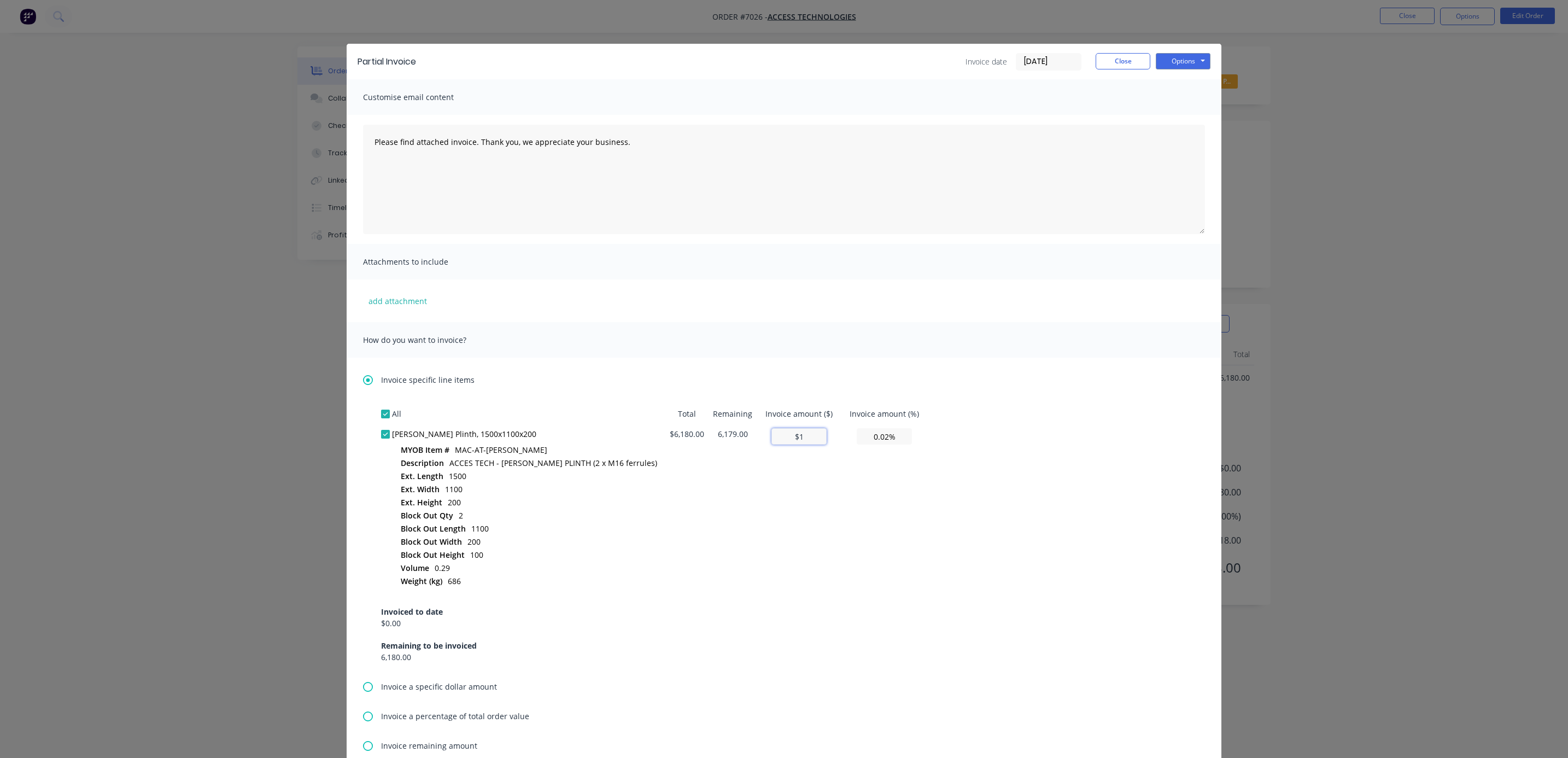
type input "$12"
type input "0.19%"
type input "$123"
type input "1.99%"
type input "$1,236"
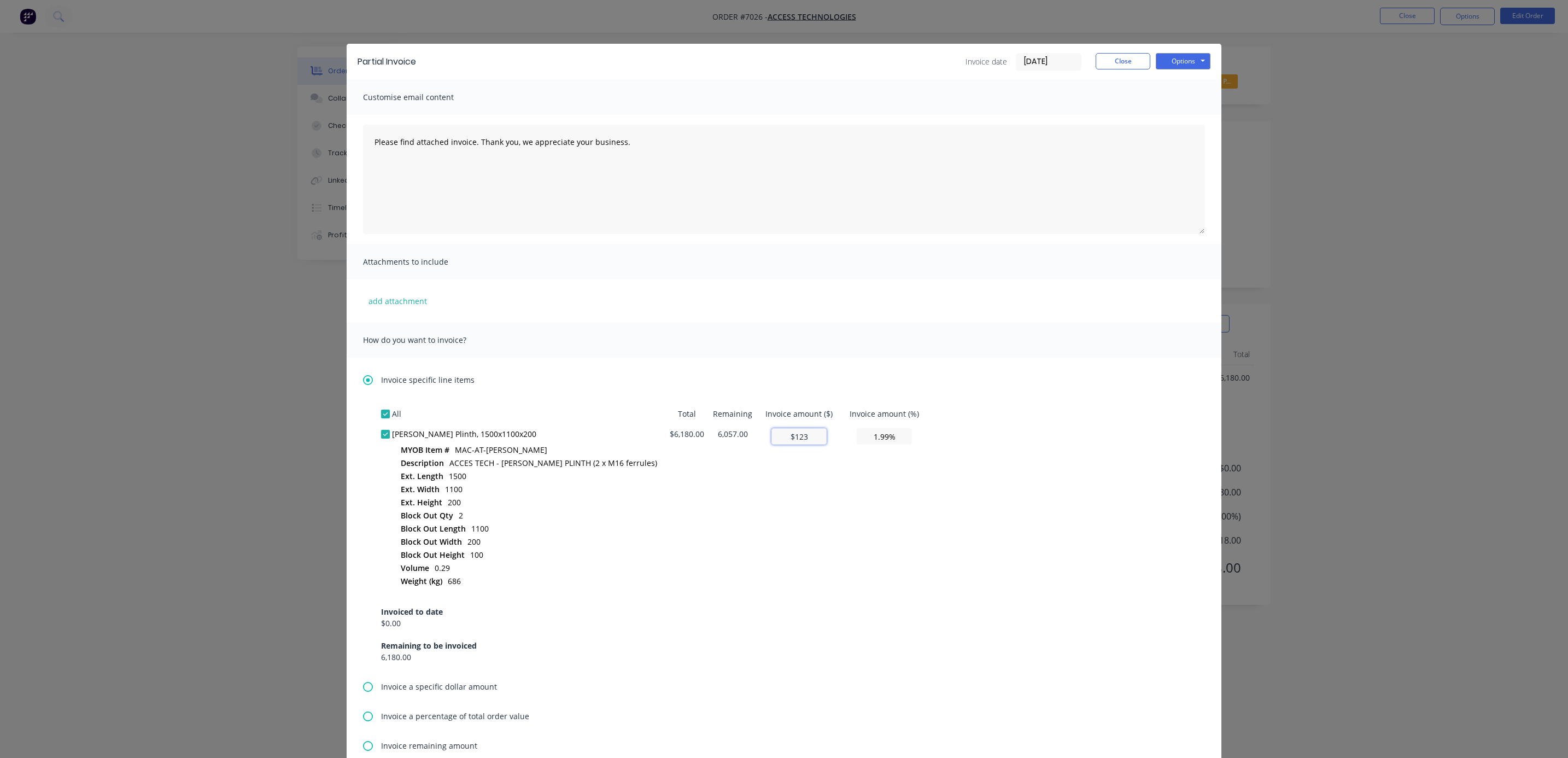
type input "20.00%"
type input "$1,236.00"
click at [1186, 65] on button "Options" at bounding box center [1183, 61] width 54 height 16
click at [1197, 81] on button "Preview" at bounding box center [1191, 80] width 70 height 18
click at [1116, 56] on button "Close" at bounding box center [1123, 61] width 54 height 16
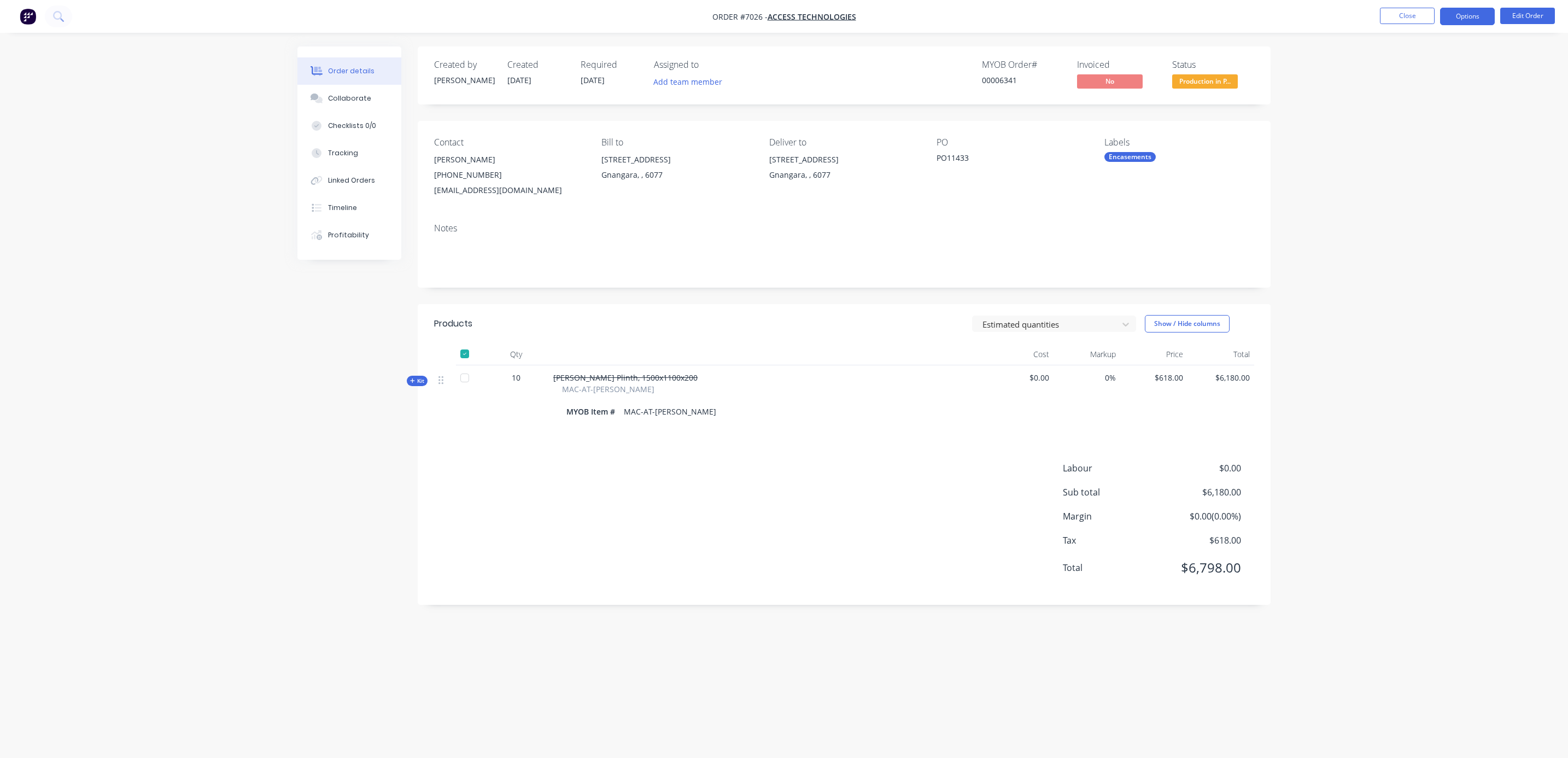
click at [1475, 8] on button "Options" at bounding box center [1468, 16] width 54 height 18
click at [1424, 148] on div "Delivery Docket" at bounding box center [1435, 154] width 100 height 16
click at [1411, 104] on div "Without pricing" at bounding box center [1435, 110] width 100 height 16
click at [1409, 151] on div "Delivery Docket" at bounding box center [1435, 154] width 100 height 16
click at [1405, 136] on div "Custom" at bounding box center [1435, 131] width 100 height 16
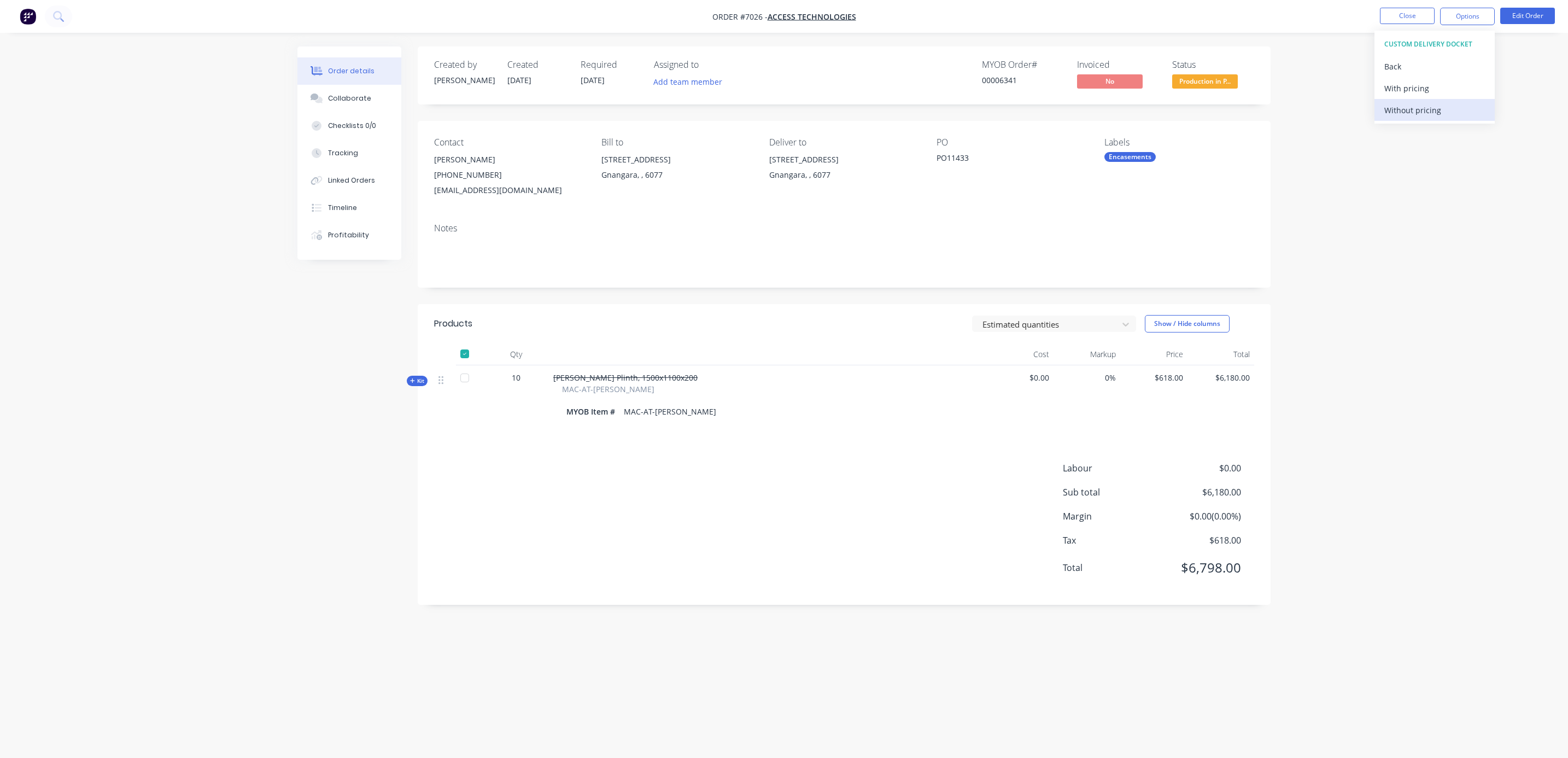
click at [1403, 108] on div "Without pricing" at bounding box center [1435, 110] width 100 height 16
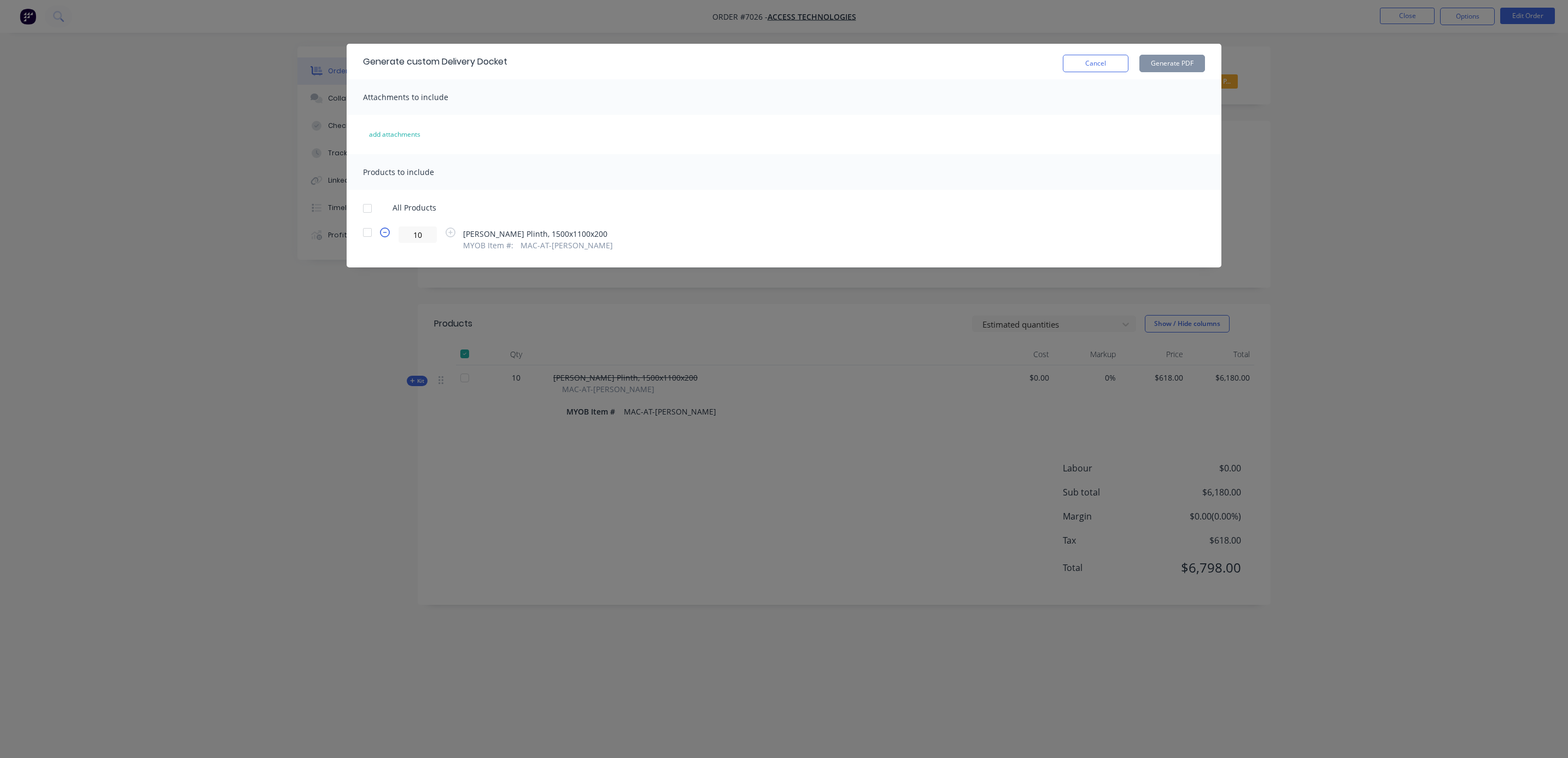
click at [385, 235] on icon "button" at bounding box center [385, 232] width 9 height 9
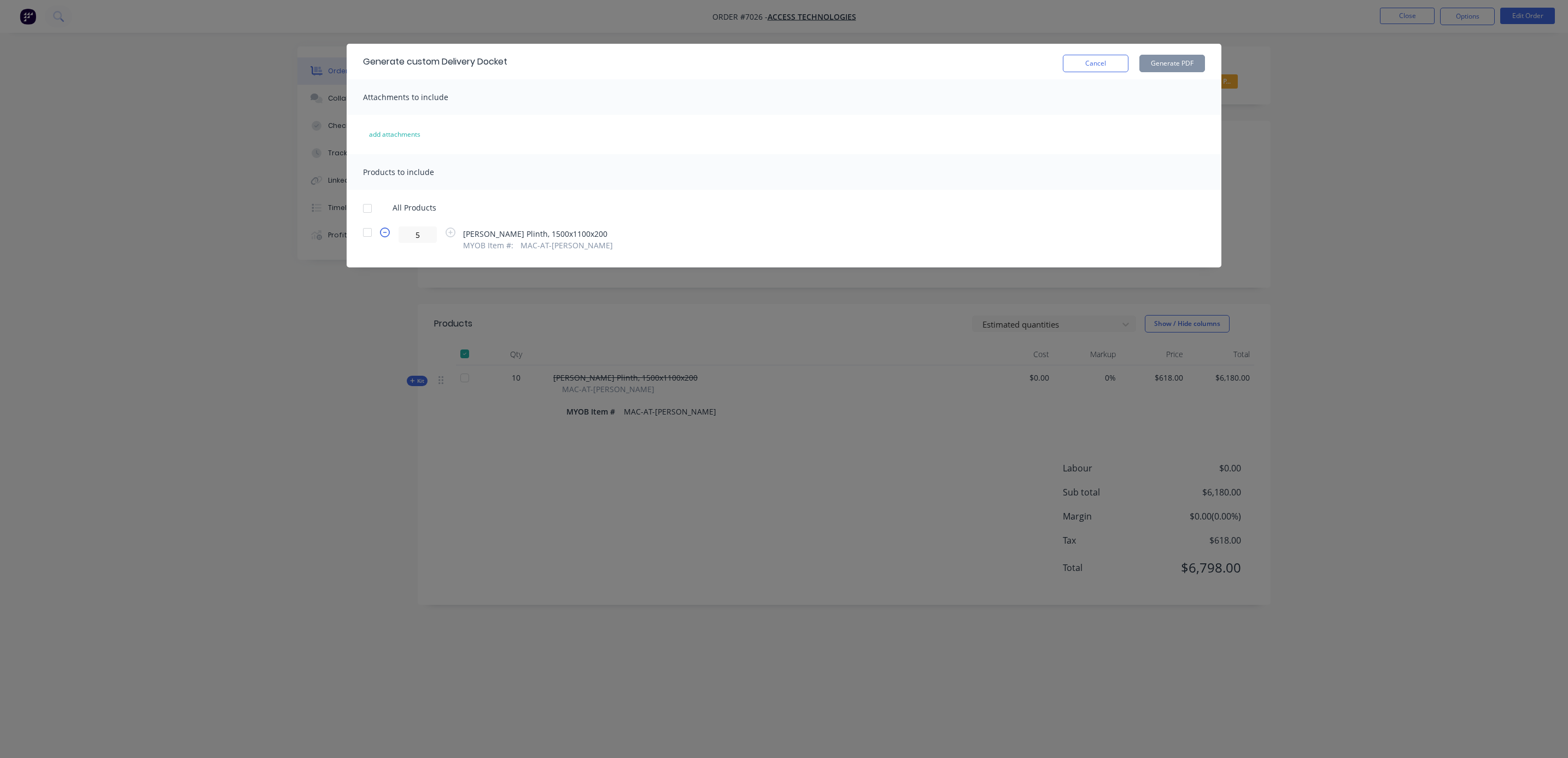
click at [385, 235] on icon "button" at bounding box center [385, 232] width 9 height 9
type input "2"
click at [366, 232] on div at bounding box center [367, 232] width 22 height 22
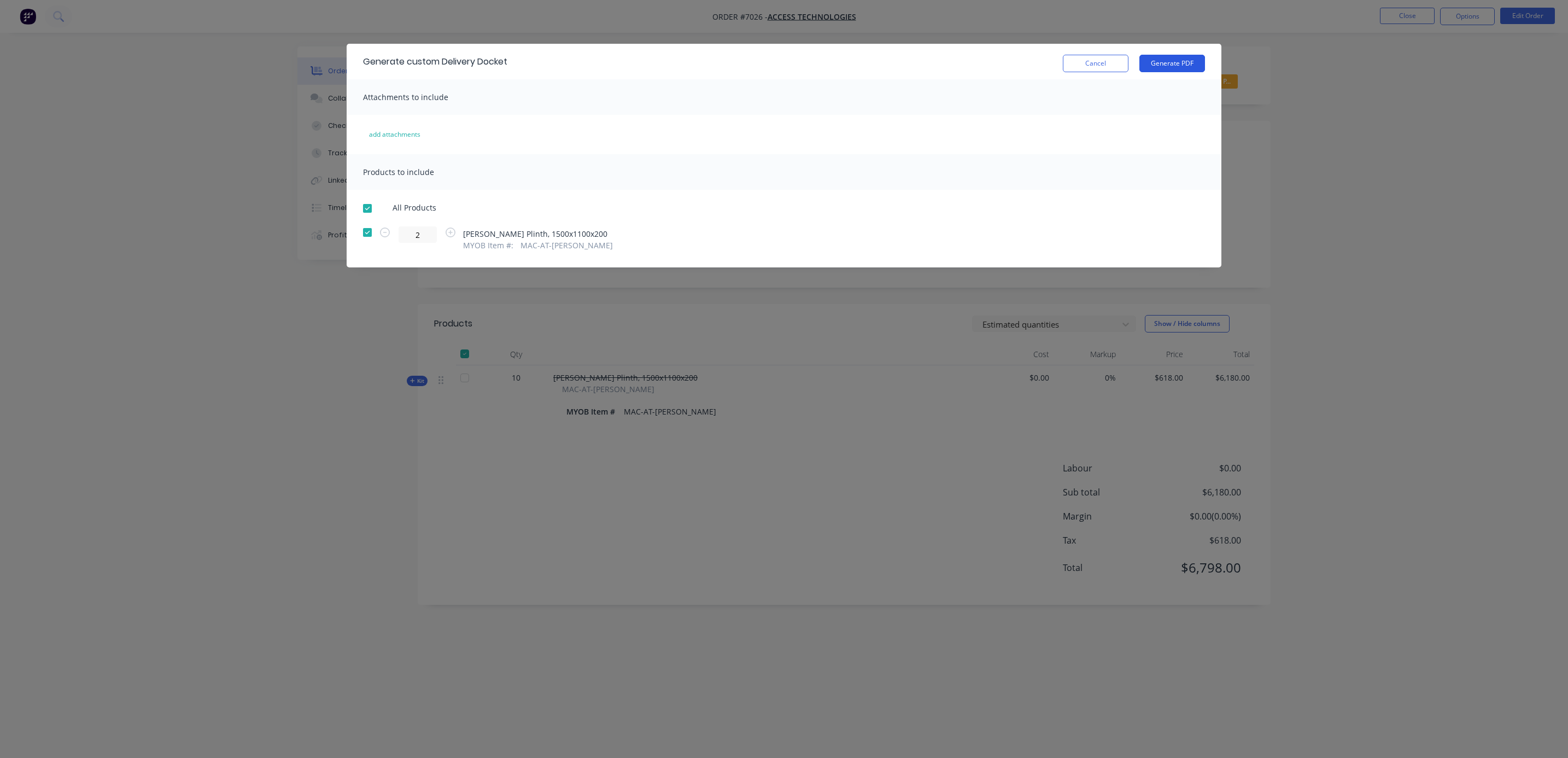
click at [1181, 65] on button "Generate PDF" at bounding box center [1173, 63] width 66 height 18
click at [1089, 54] on button "Cancel" at bounding box center [1096, 63] width 66 height 18
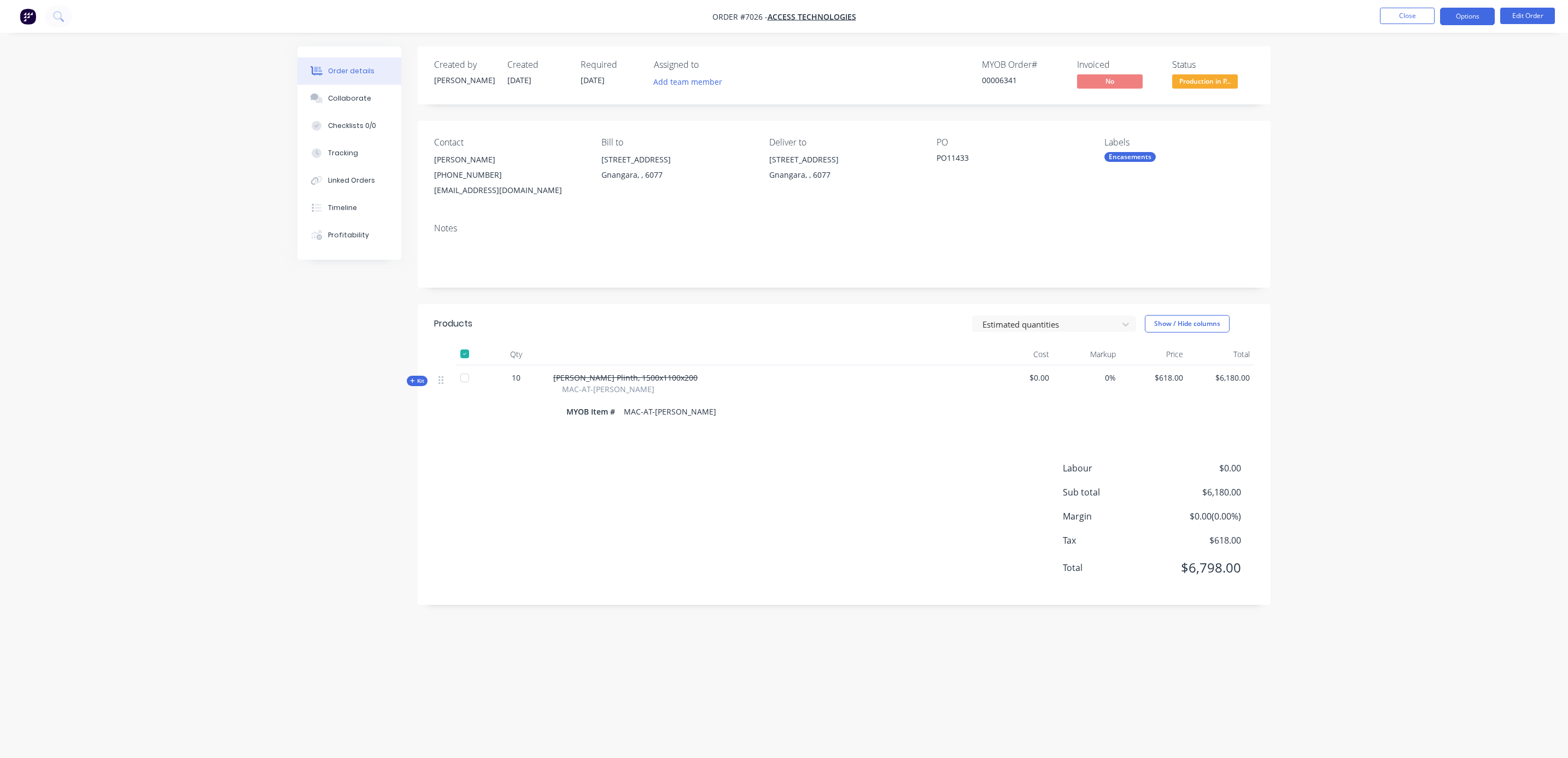
click at [1462, 21] on button "Options" at bounding box center [1468, 16] width 54 height 18
click at [1431, 100] on button "Order Confirmation" at bounding box center [1435, 109] width 120 height 22
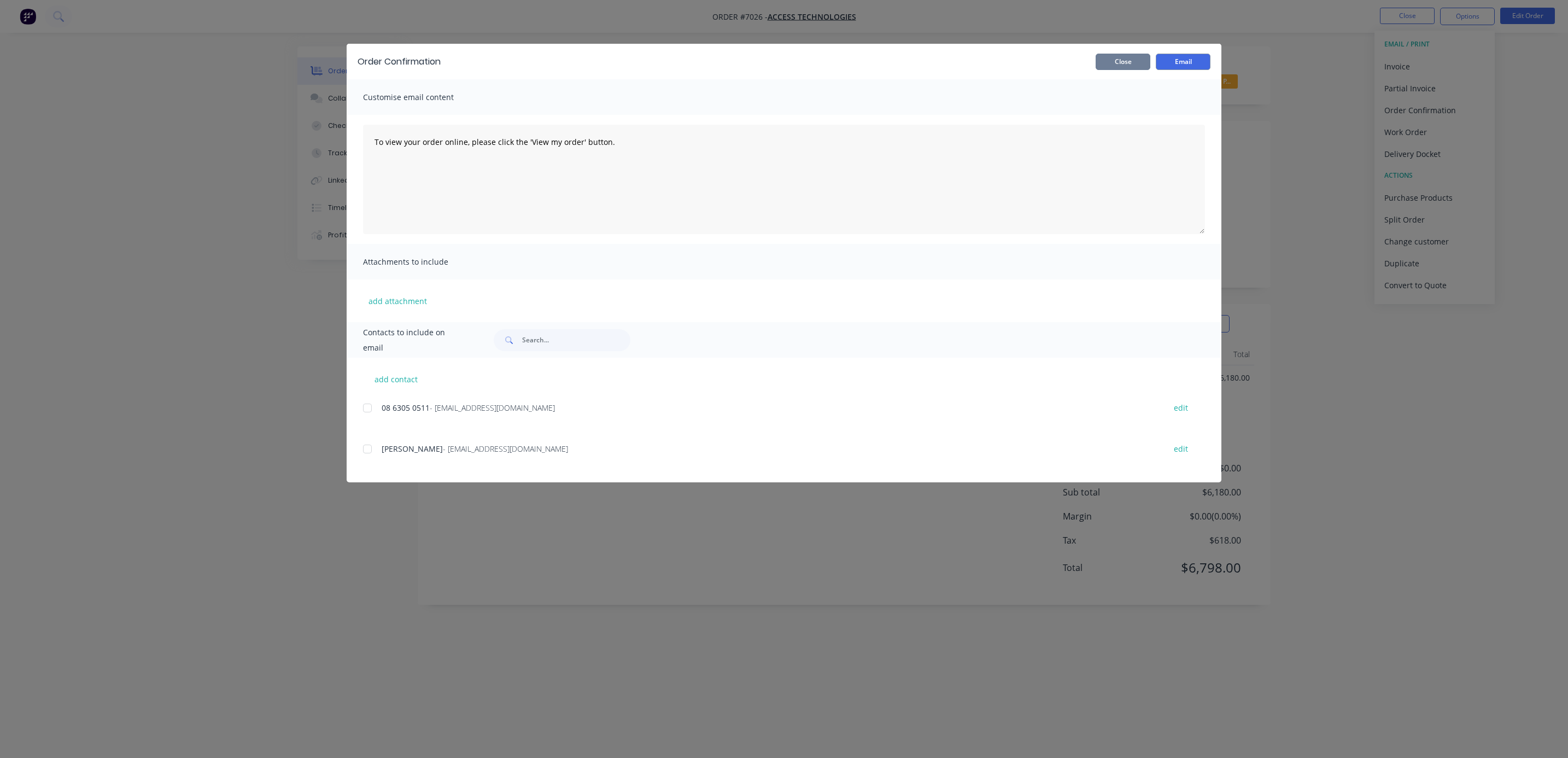
drag, startPoint x: 1103, startPoint y: 62, endPoint x: 1528, endPoint y: 58, distance: 425.0
click at [1104, 62] on button "Close" at bounding box center [1123, 61] width 54 height 16
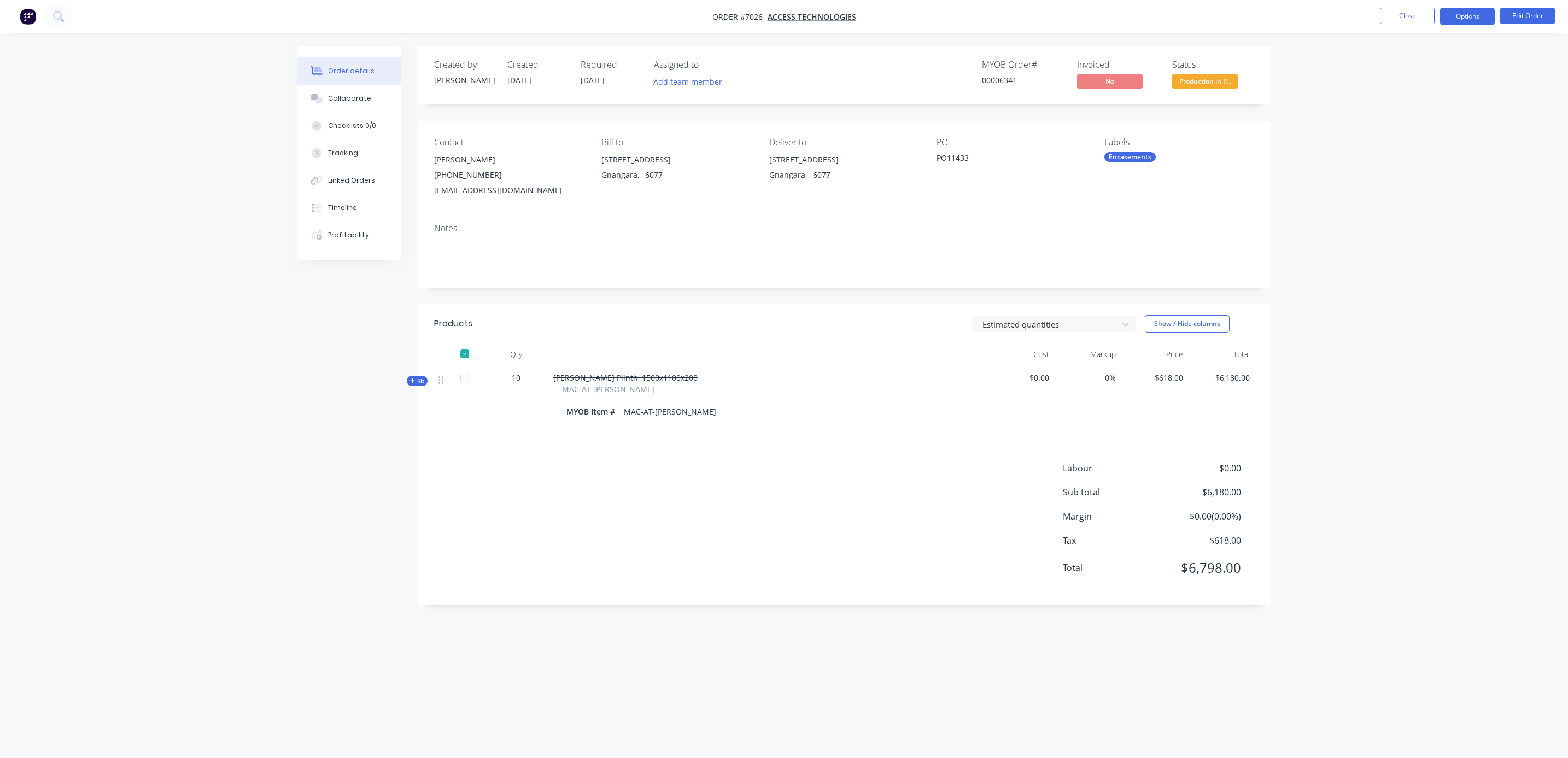
click at [1462, 14] on button "Options" at bounding box center [1468, 16] width 54 height 18
click at [1421, 90] on div "Partial Invoice" at bounding box center [1435, 88] width 100 height 16
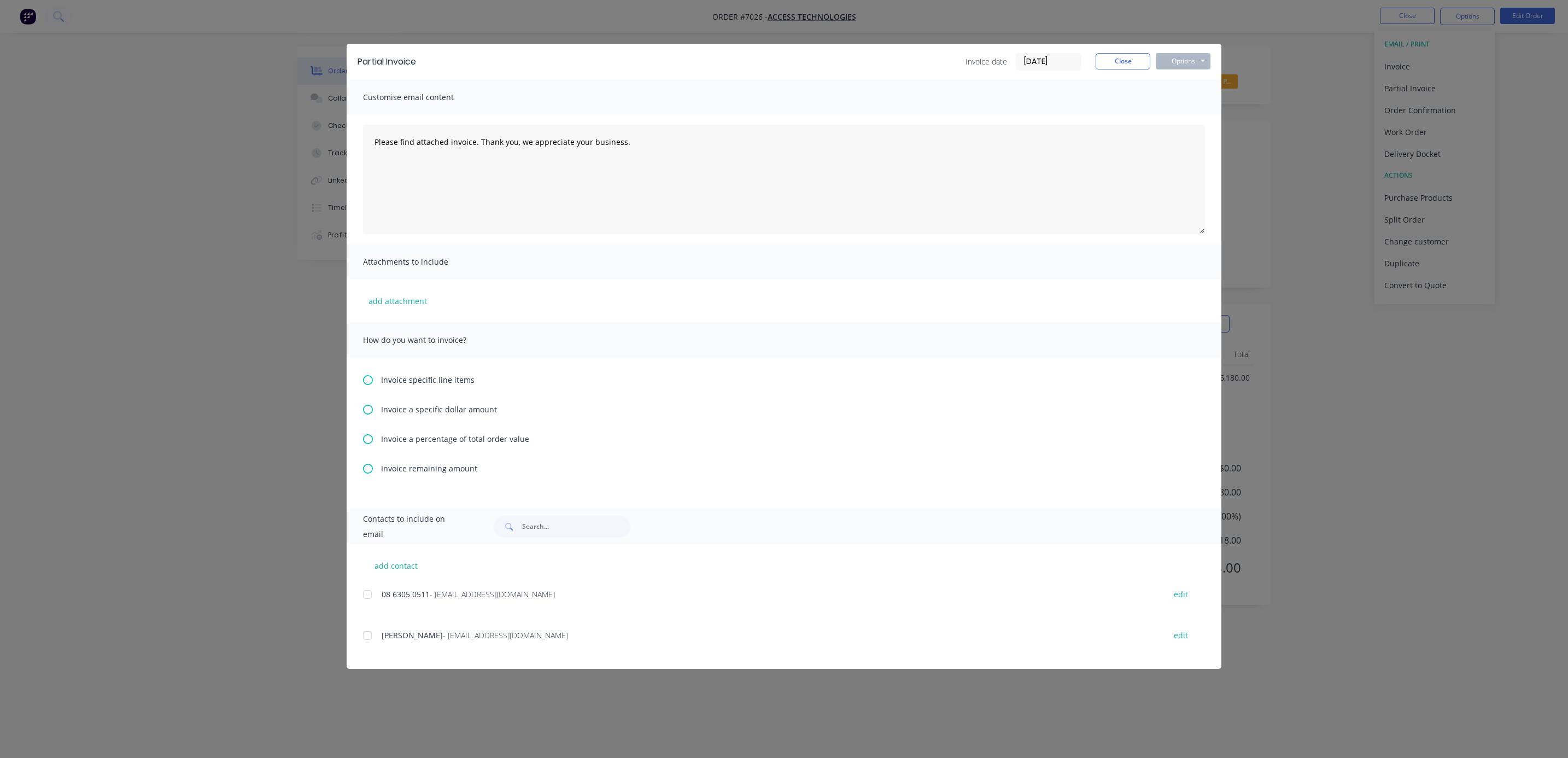
drag, startPoint x: 365, startPoint y: 376, endPoint x: 407, endPoint y: 379, distance: 42.1
click at [366, 376] on icon at bounding box center [368, 380] width 9 height 9
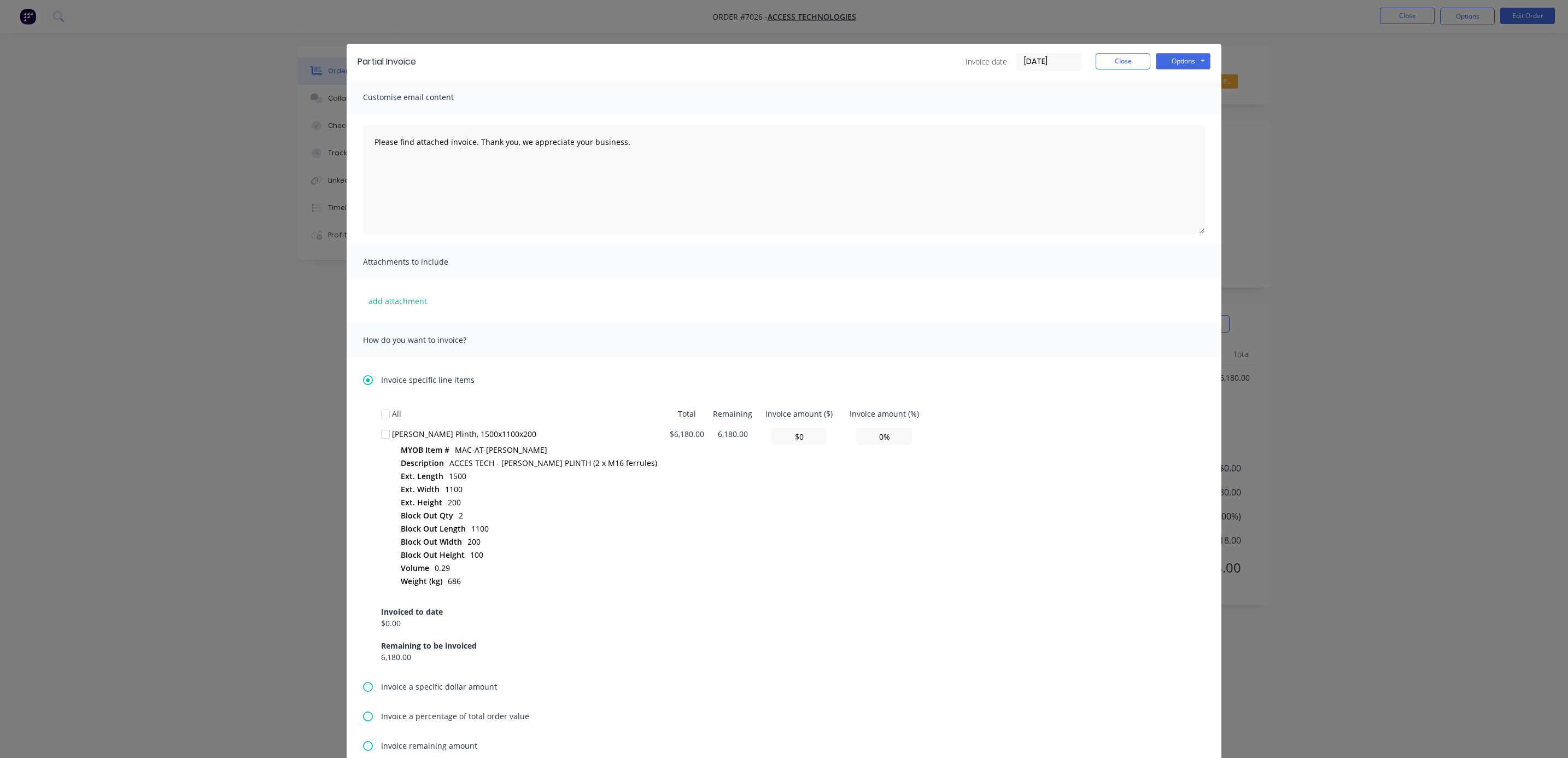
click at [378, 433] on div at bounding box center [385, 433] width 22 height 22
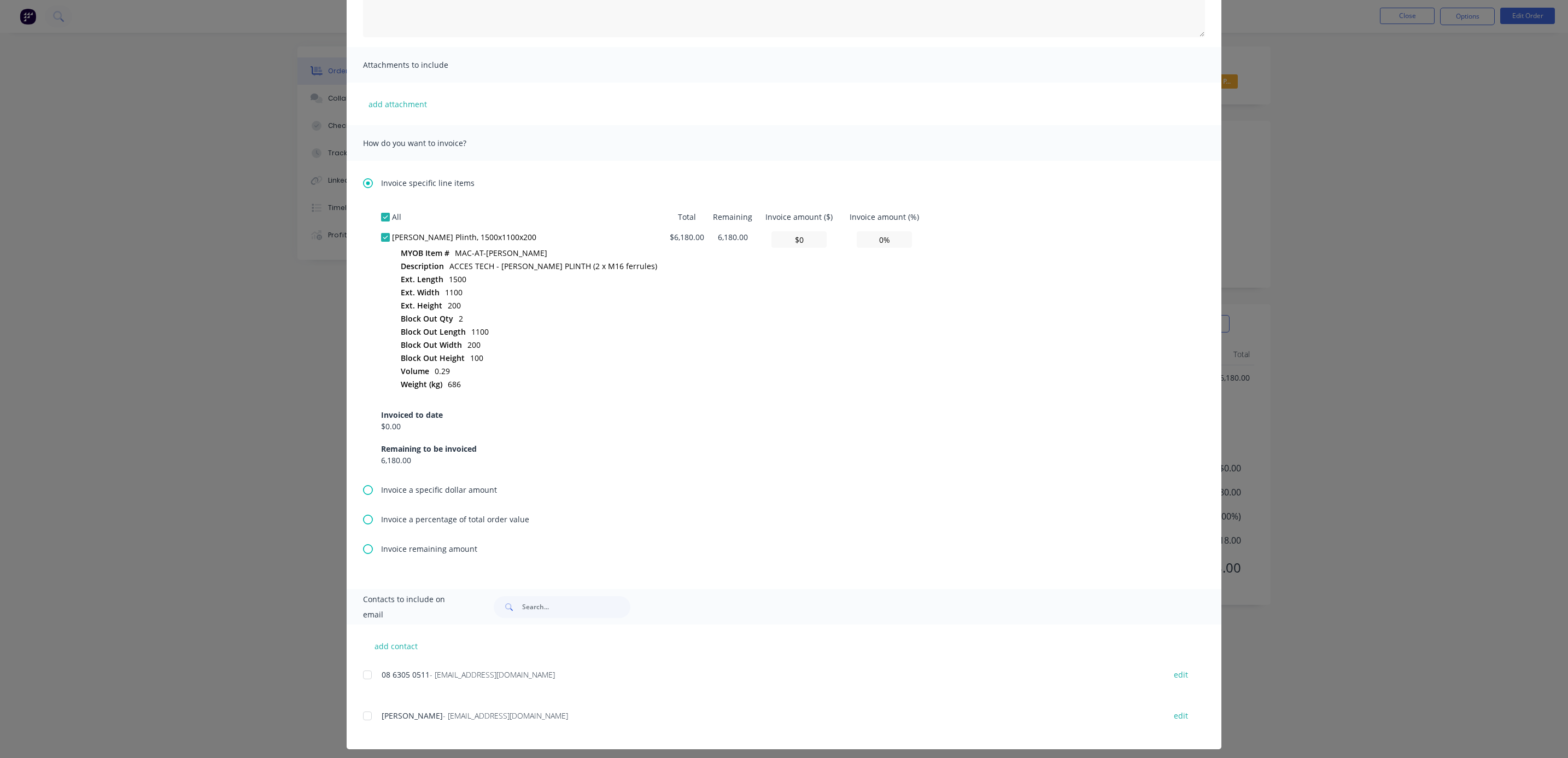
scroll to position [204, 0]
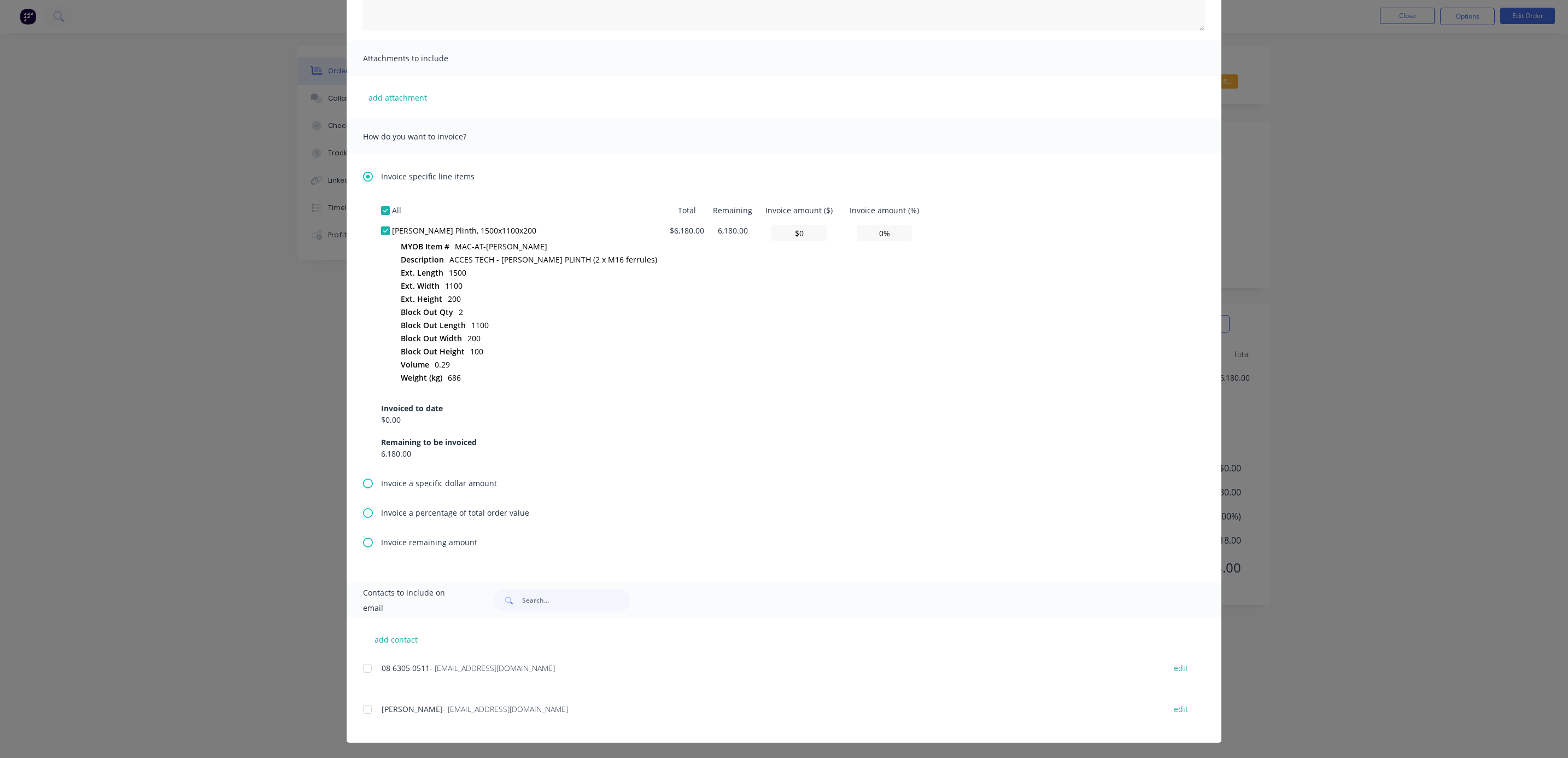
click at [363, 174] on icon at bounding box center [368, 176] width 9 height 9
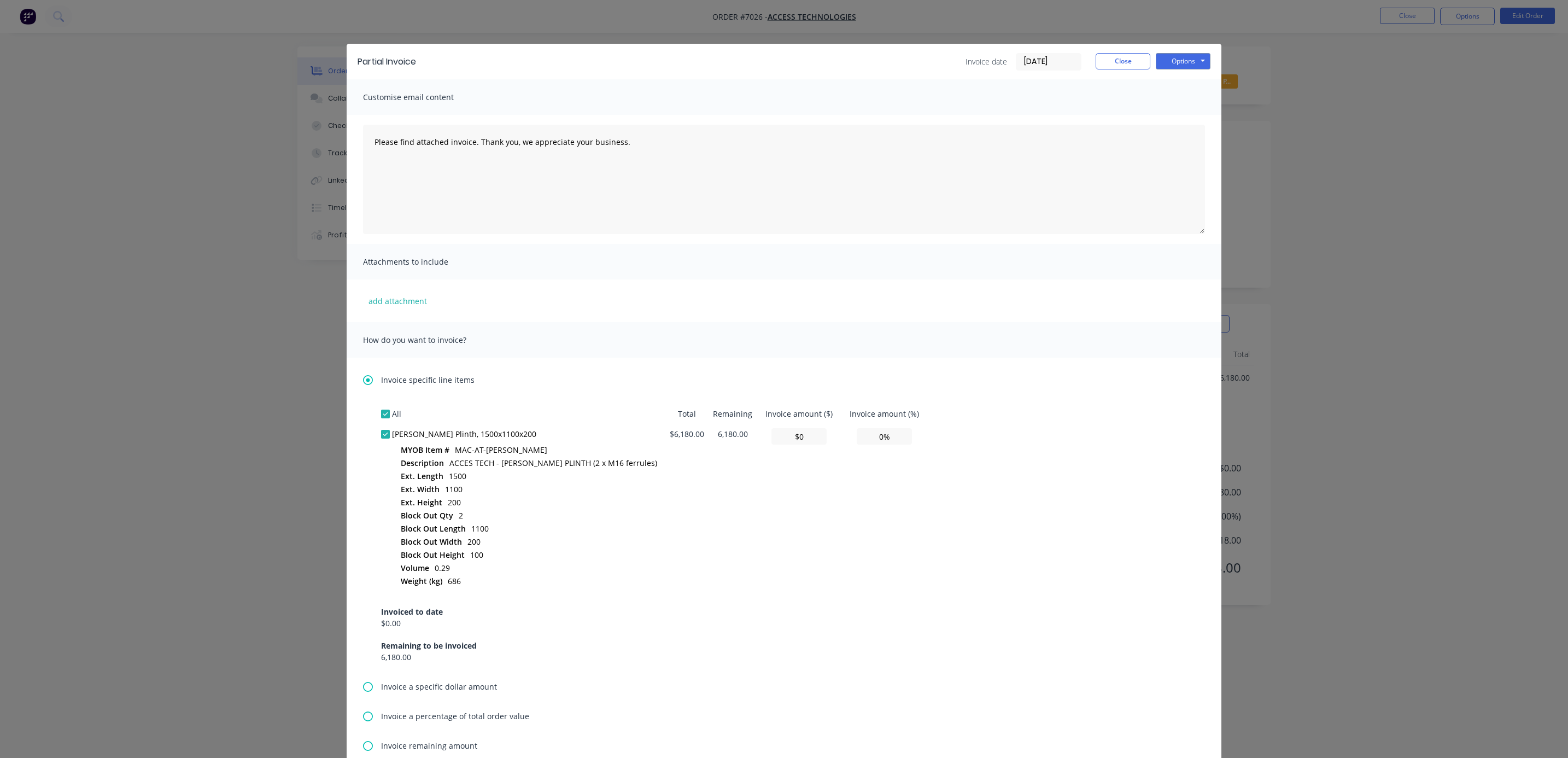
click at [378, 414] on div at bounding box center [385, 414] width 22 height 22
click at [363, 379] on icon at bounding box center [368, 380] width 9 height 9
drag, startPoint x: 356, startPoint y: 372, endPoint x: 372, endPoint y: 388, distance: 22.6
click at [359, 376] on div "Invoice specific line items All Total Remaining Invoice amount ($) Invoice amou…" at bounding box center [784, 571] width 875 height 428
click at [363, 379] on icon at bounding box center [368, 380] width 9 height 9
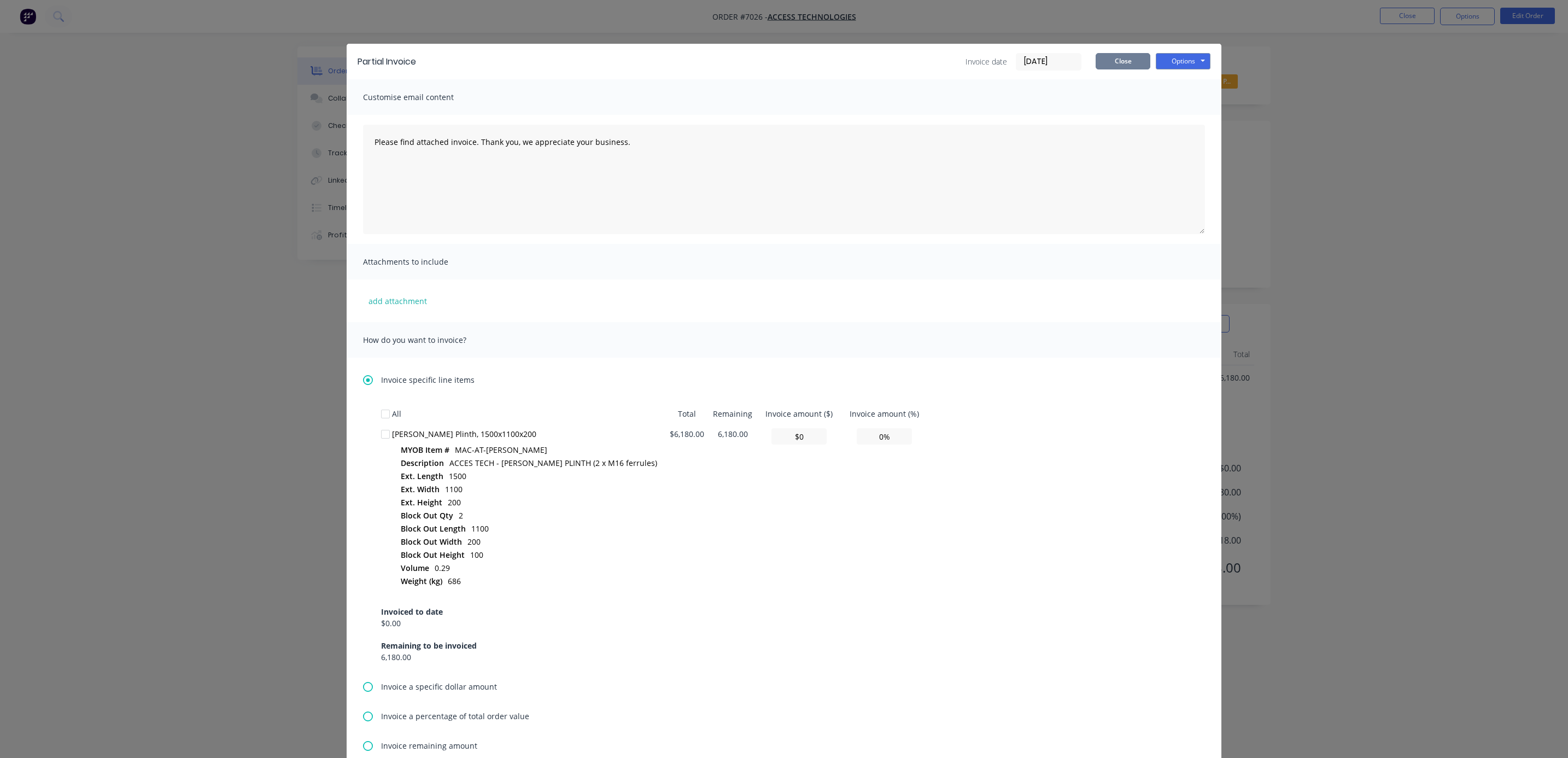
click at [1141, 66] on button "Close" at bounding box center [1123, 61] width 54 height 16
